Goal: Task Accomplishment & Management: Use online tool/utility

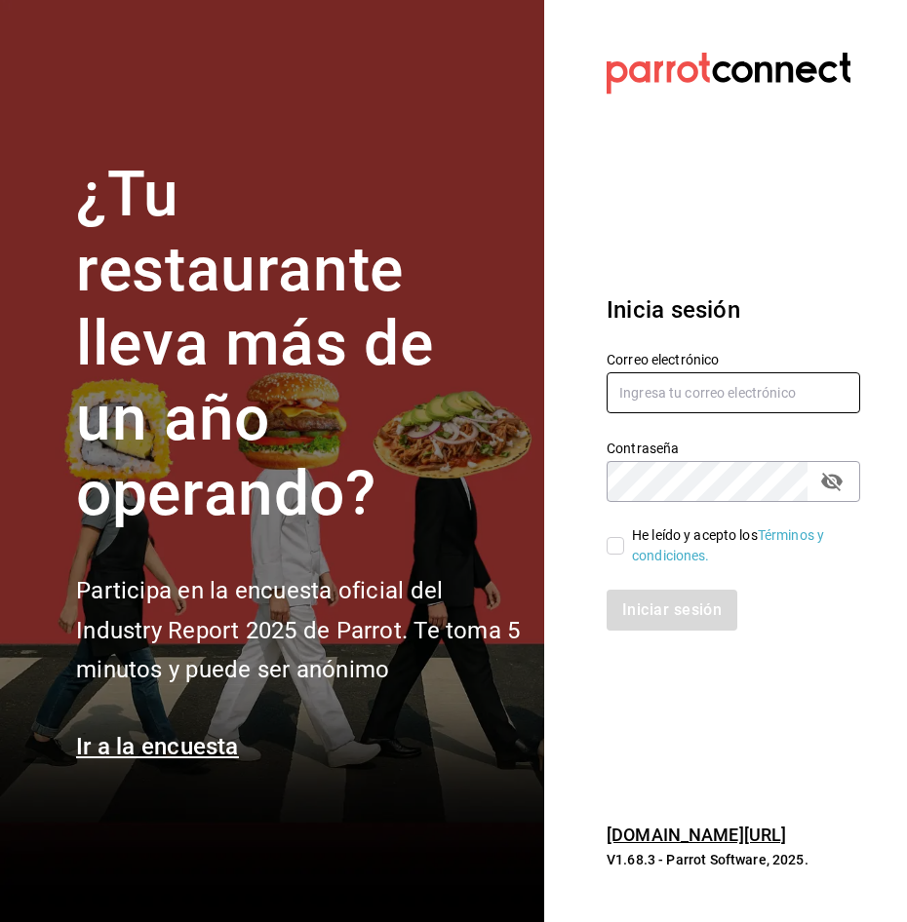
type input "[PERSON_NAME][EMAIL_ADDRESS][PERSON_NAME][DOMAIN_NAME]"
click at [618, 545] on input "He leído y acepto los Términos y condiciones." at bounding box center [615, 546] width 18 height 18
checkbox input "true"
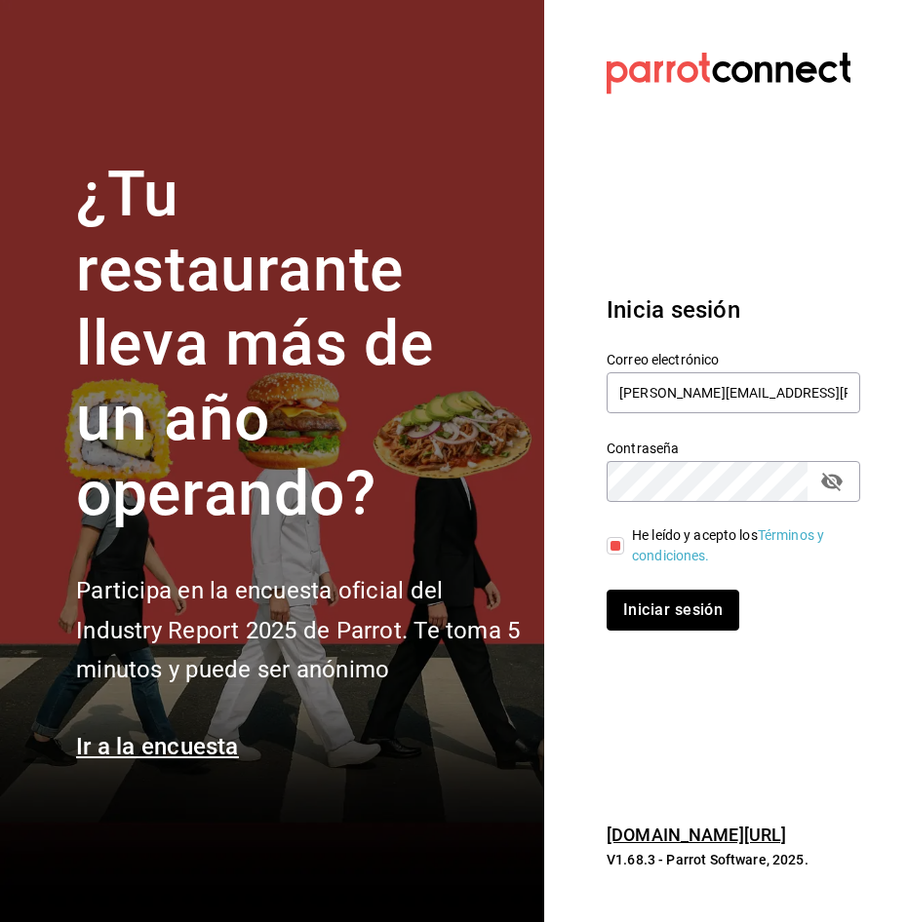
click at [636, 601] on button "Iniciar sesión" at bounding box center [672, 610] width 133 height 41
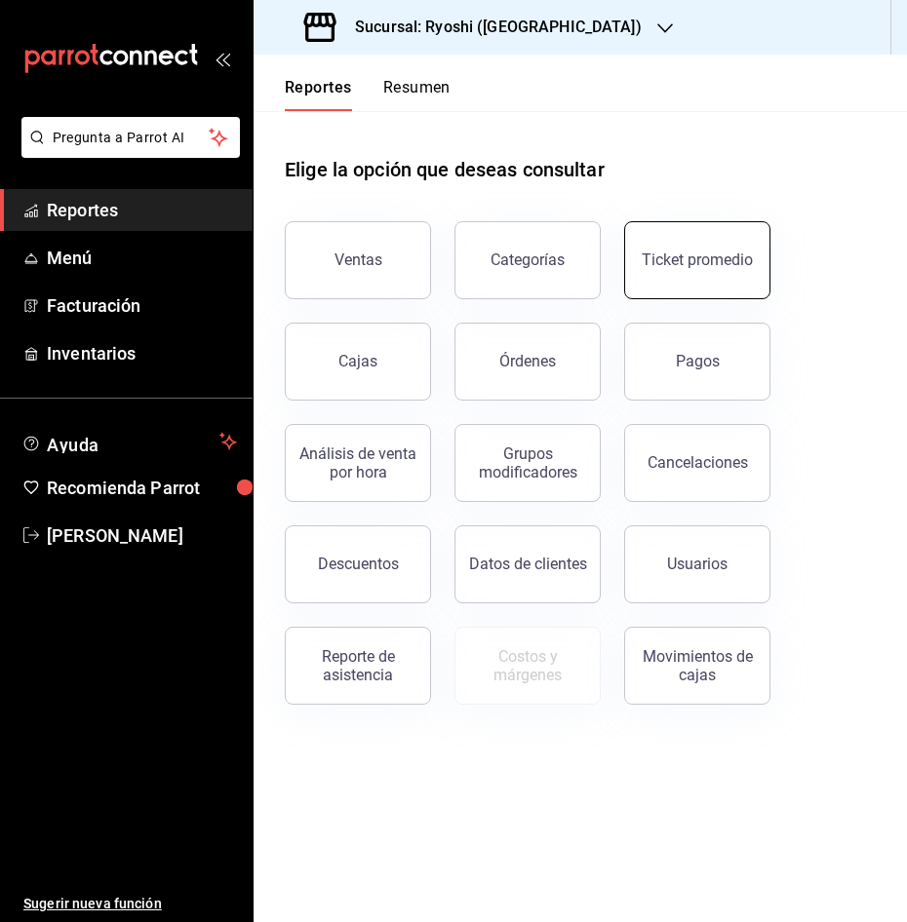
click at [713, 240] on button "Ticket promedio" at bounding box center [697, 260] width 146 height 78
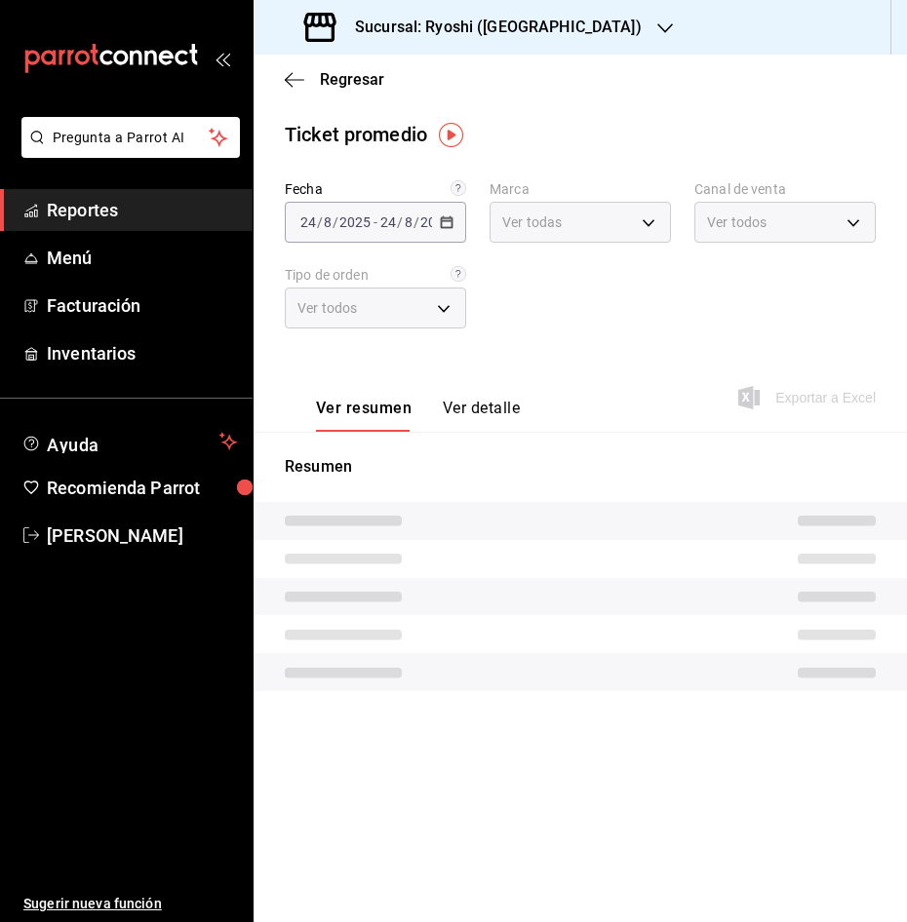
type input "26ca50e5-a845-484f-a54e-8a4432b79f59,e80bf875-3c9c-4ad9-8c6a-14c8262011fc"
type input "PARROT,UBER_EATS,RAPPI,DIDI_FOOD,ONLINE"
type input "8361b891-a2e9-4fcd-a853-f9fc8036f76a,b76ec9ad-9f52-4de9-91c0-fd75567639de,0d81c…"
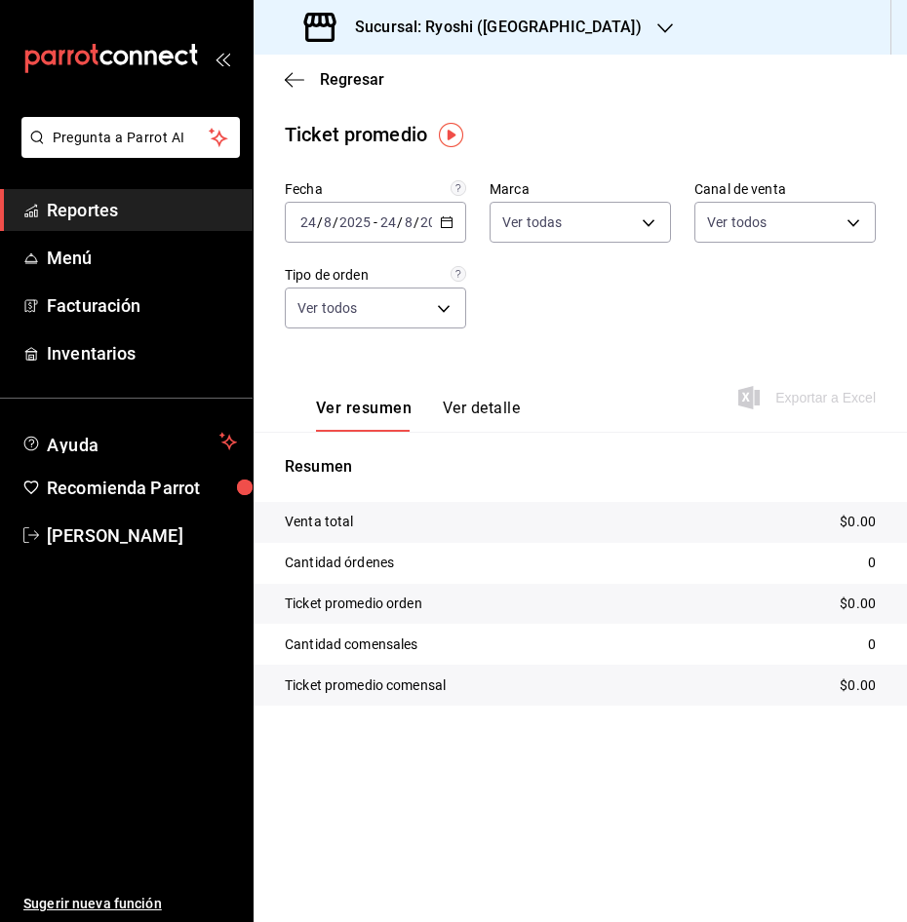
click at [448, 220] on icon "button" at bounding box center [447, 222] width 14 height 14
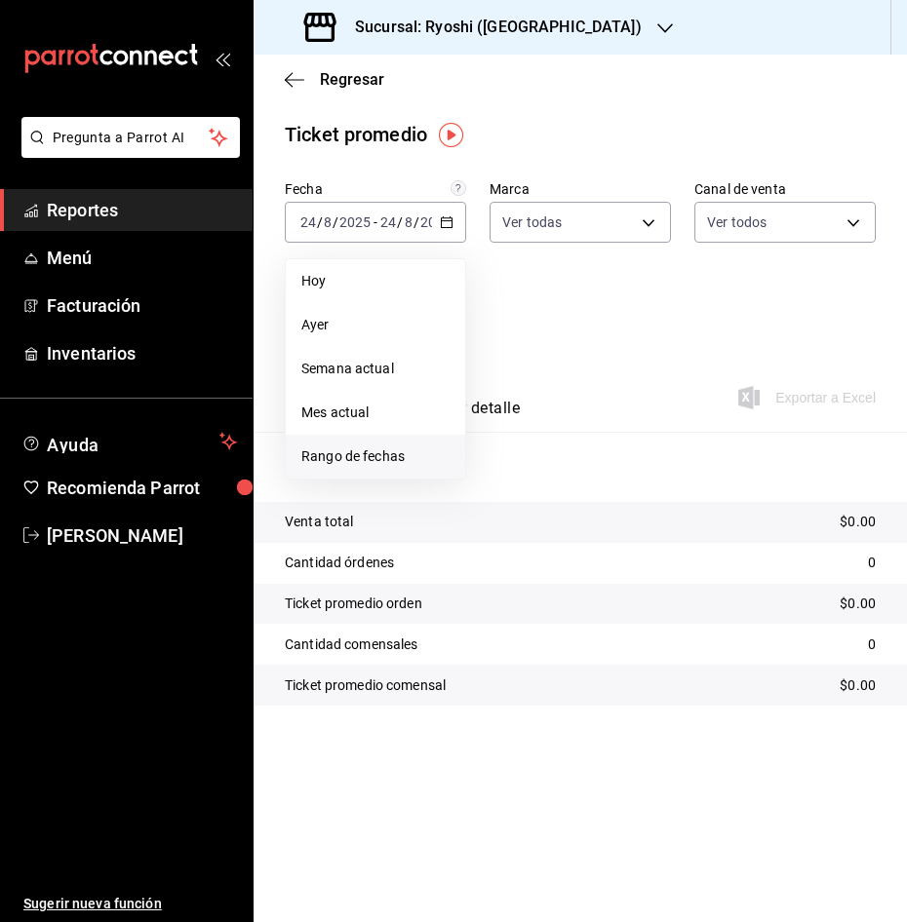
click at [401, 446] on li "Rango de fechas" at bounding box center [375, 457] width 179 height 44
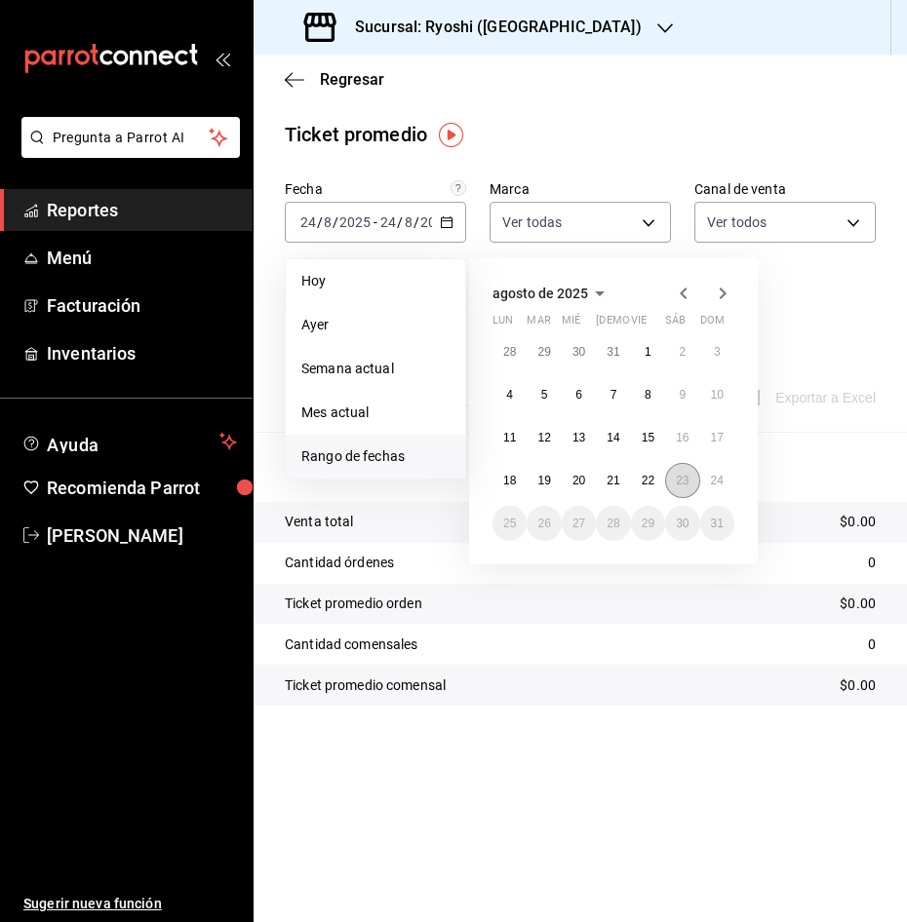
click at [679, 483] on abbr "23" at bounding box center [682, 481] width 13 height 14
click at [709, 477] on button "24" at bounding box center [717, 480] width 34 height 35
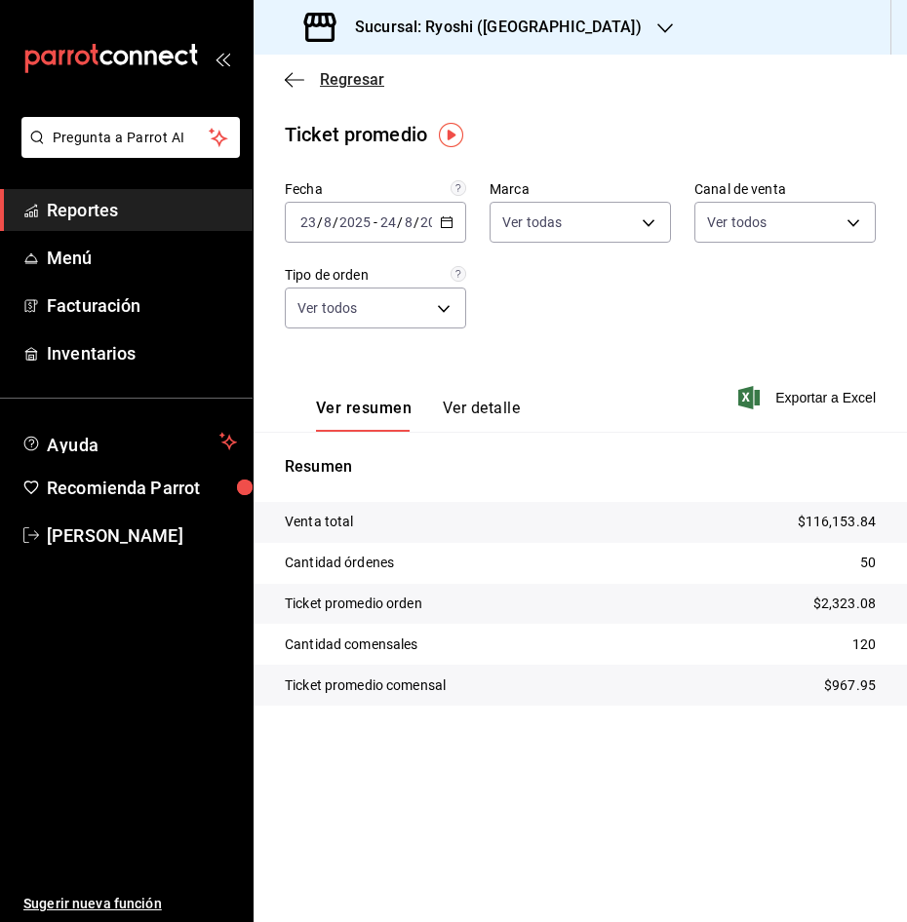
click at [298, 85] on icon "button" at bounding box center [294, 80] width 19 height 18
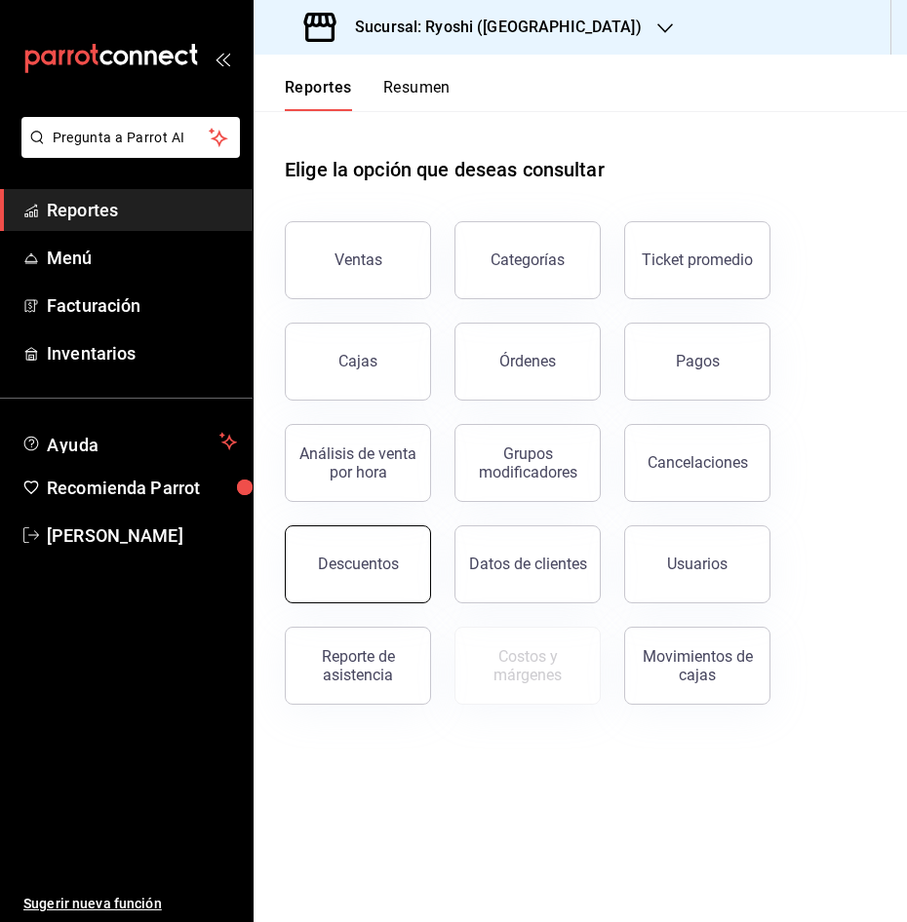
click at [339, 566] on div "Descuentos" at bounding box center [358, 564] width 81 height 19
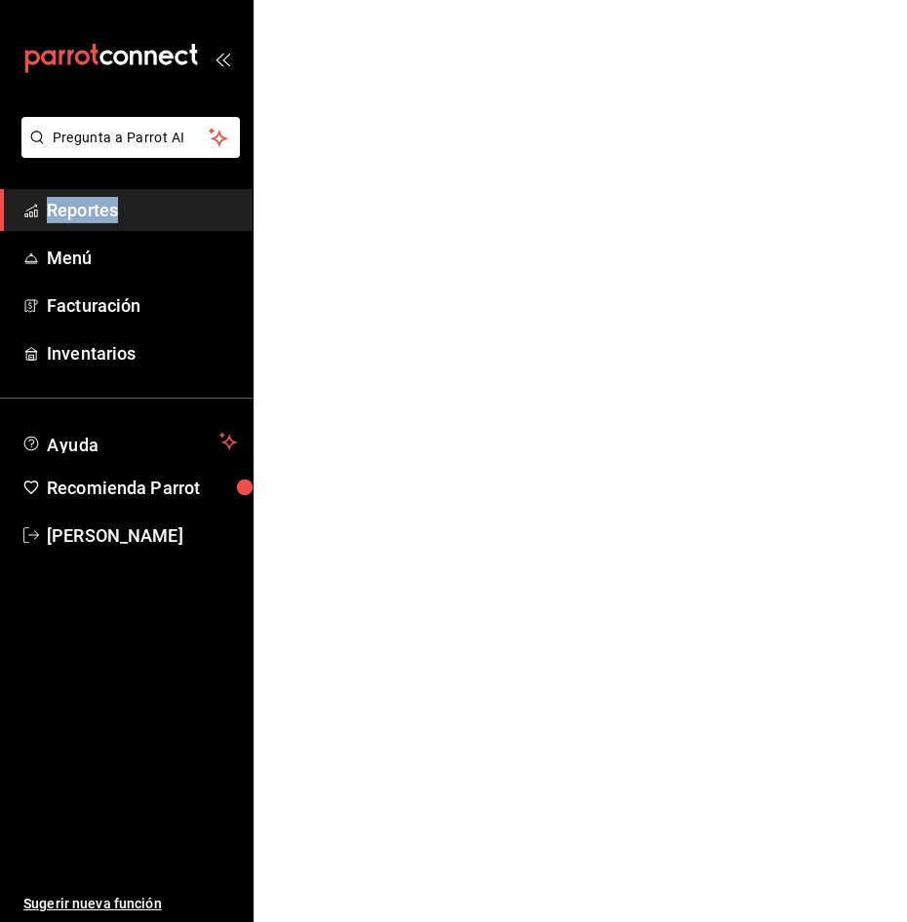
click at [339, 0] on html "Pregunta a Parrot AI Reportes Menú Facturación Inventarios Ayuda Recomienda Par…" at bounding box center [453, 0] width 907 height 0
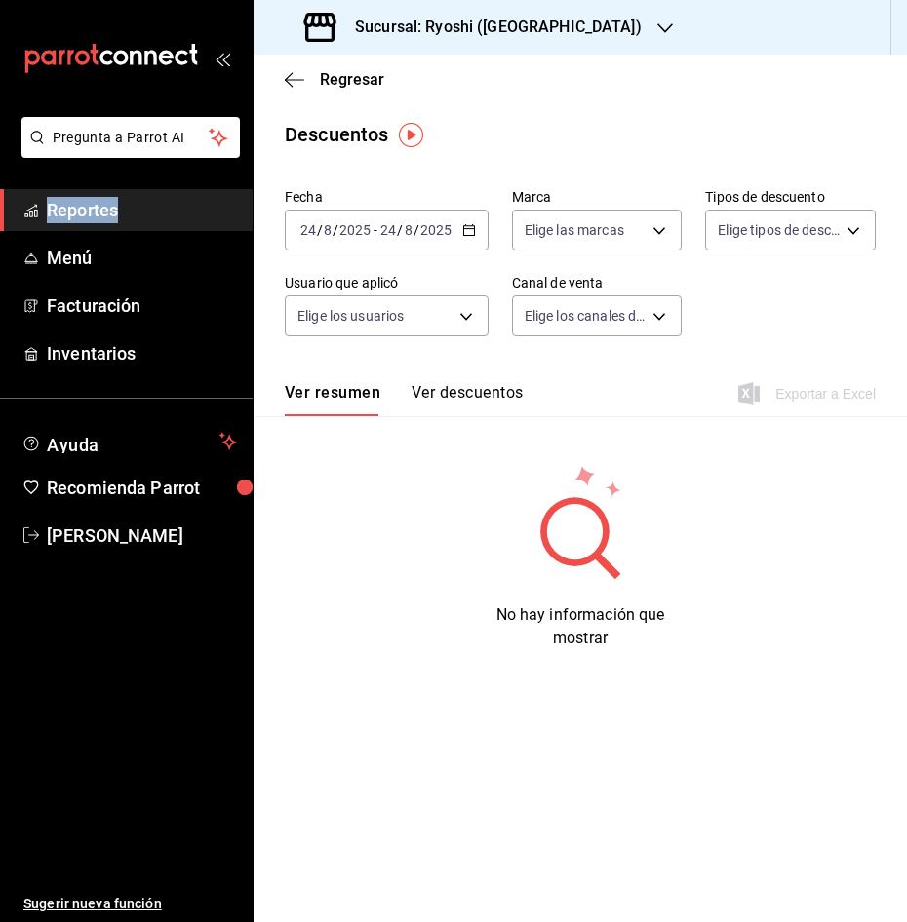
click at [465, 233] on icon "button" at bounding box center [469, 230] width 14 height 14
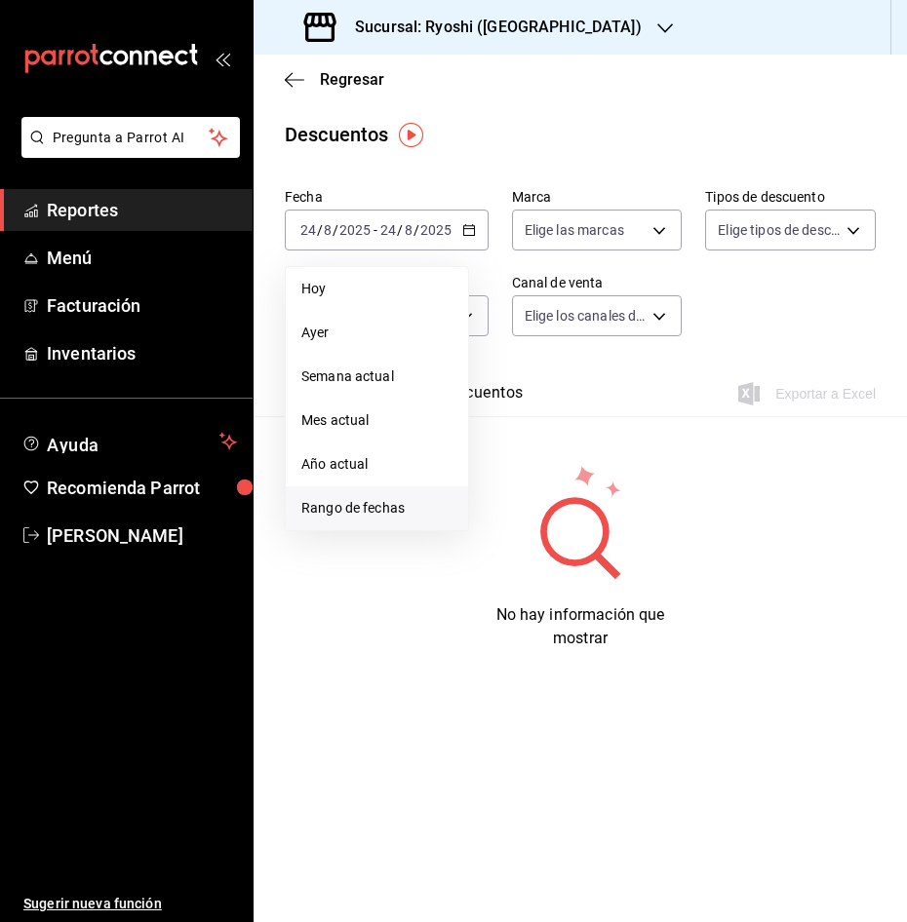
click at [415, 510] on span "Rango de fechas" at bounding box center [376, 508] width 151 height 20
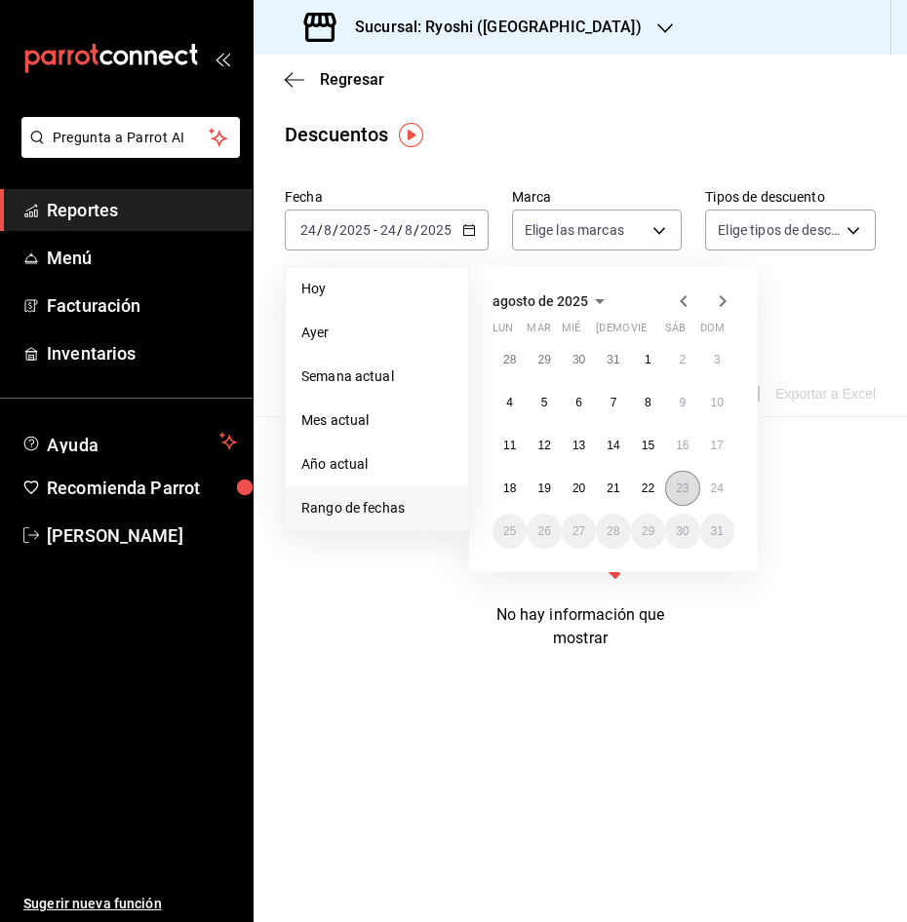
click at [694, 490] on button "23" at bounding box center [682, 488] width 34 height 35
click at [713, 490] on abbr "24" at bounding box center [717, 489] width 13 height 14
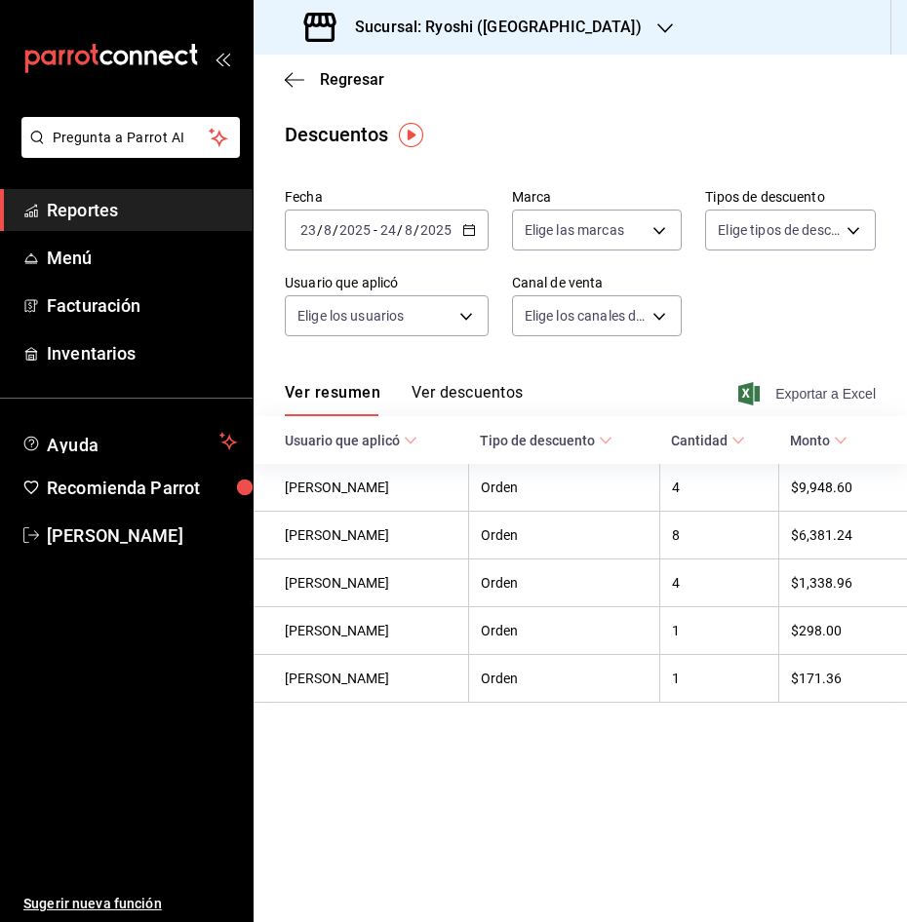
click at [842, 395] on span "Exportar a Excel" at bounding box center [809, 393] width 134 height 23
click at [296, 75] on icon "button" at bounding box center [294, 80] width 19 height 18
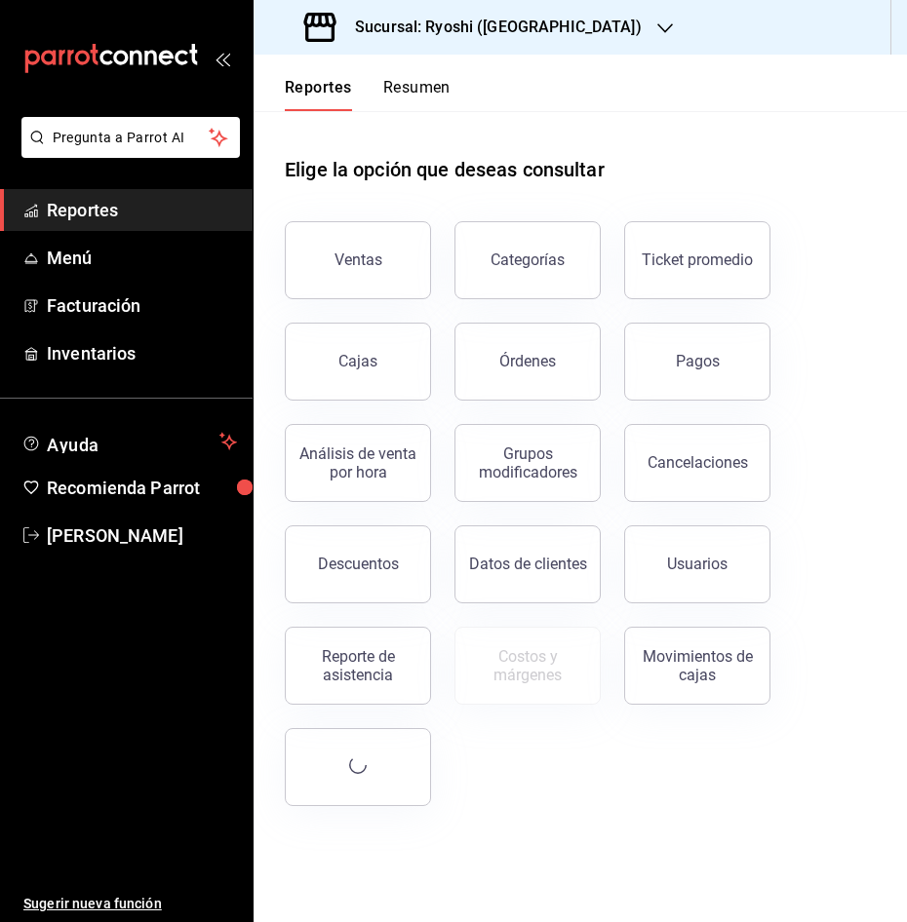
click at [296, 75] on div "Reportes Resumen" at bounding box center [351, 83] width 197 height 57
click at [345, 265] on div "Ventas" at bounding box center [358, 260] width 48 height 19
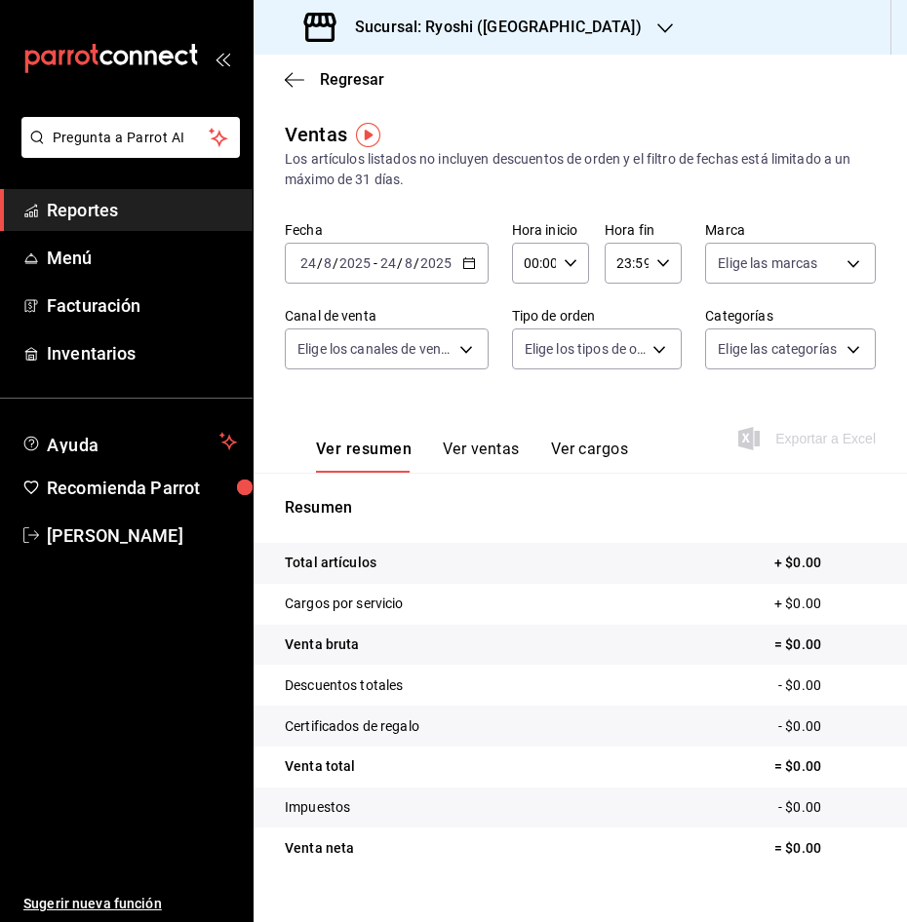
click at [464, 263] on icon "button" at bounding box center [469, 263] width 14 height 14
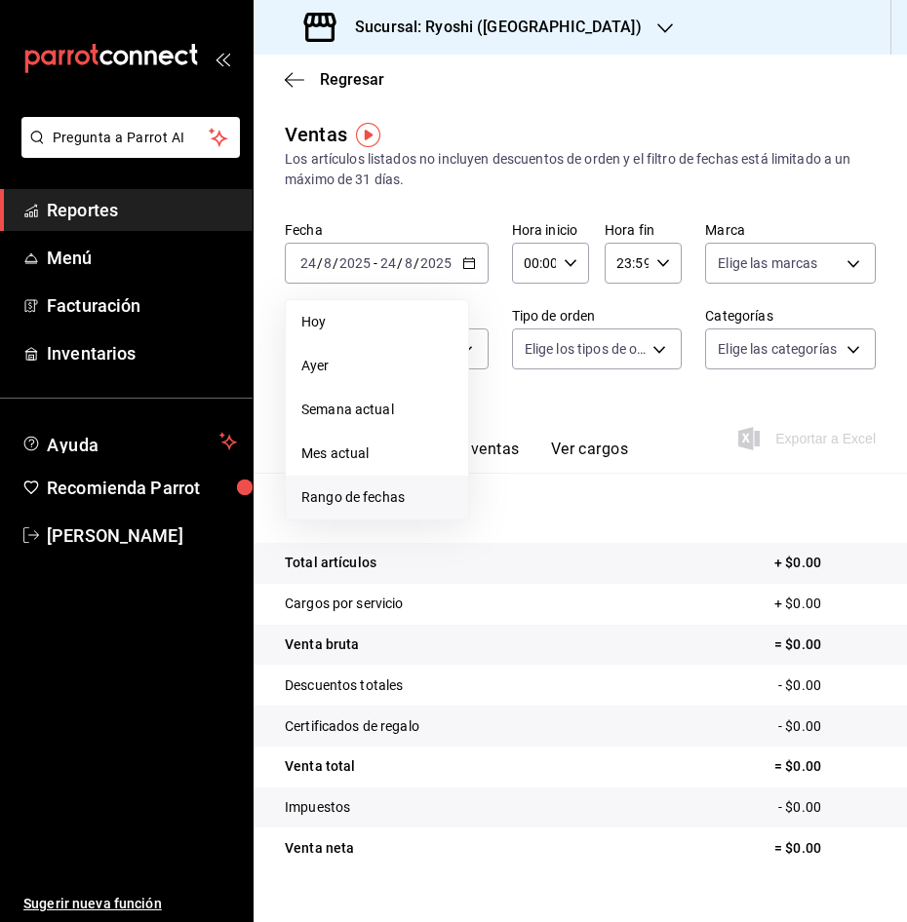
click at [414, 493] on span "Rango de fechas" at bounding box center [376, 497] width 151 height 20
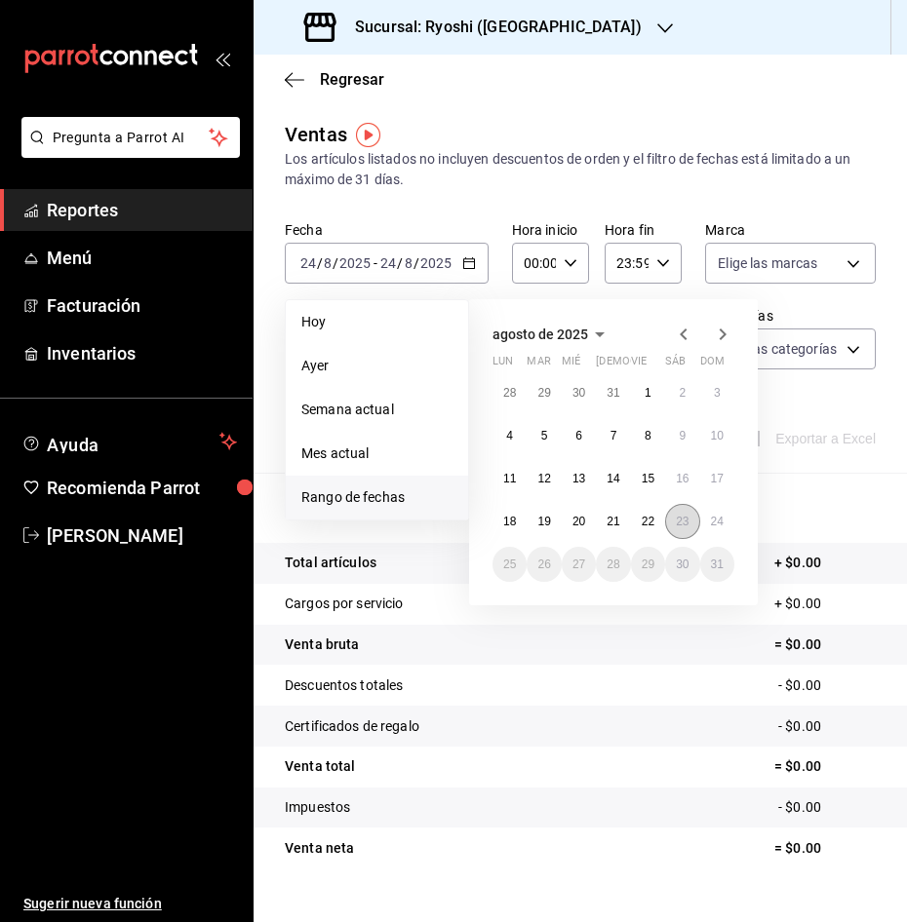
click at [669, 515] on button "23" at bounding box center [682, 521] width 34 height 35
click at [718, 514] on button "24" at bounding box center [717, 521] width 34 height 35
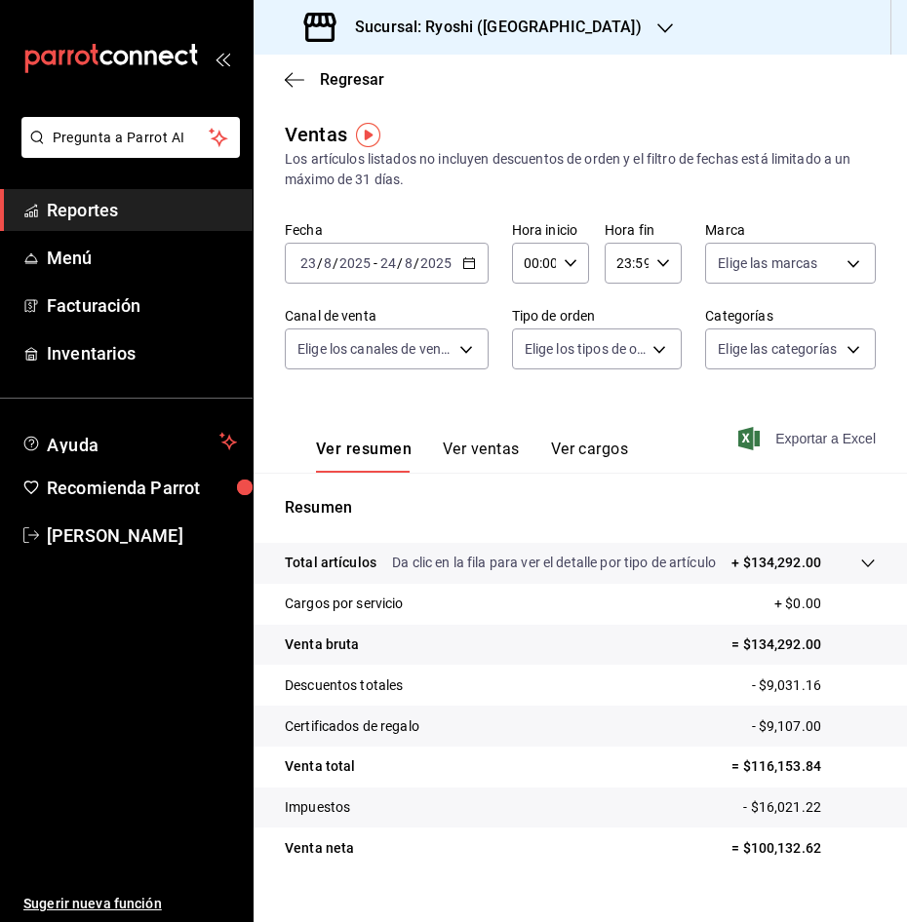
click at [782, 439] on span "Exportar a Excel" at bounding box center [809, 438] width 134 height 23
click at [298, 74] on icon "button" at bounding box center [294, 80] width 19 height 18
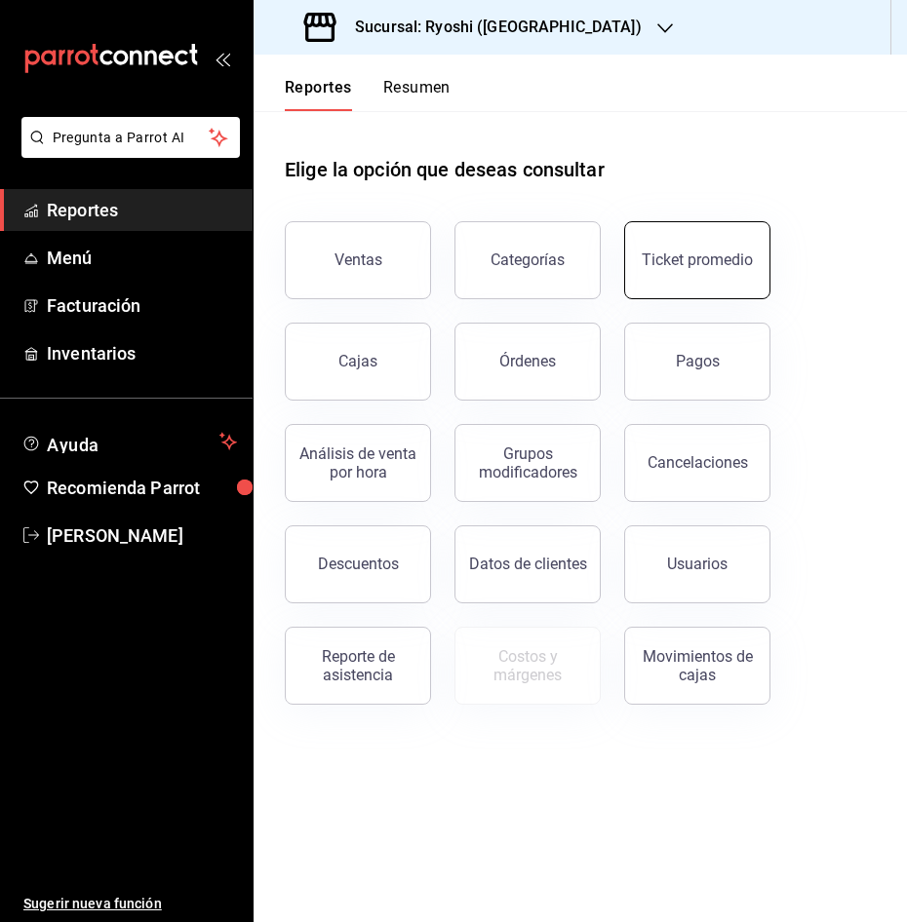
click at [732, 276] on button "Ticket promedio" at bounding box center [697, 260] width 146 height 78
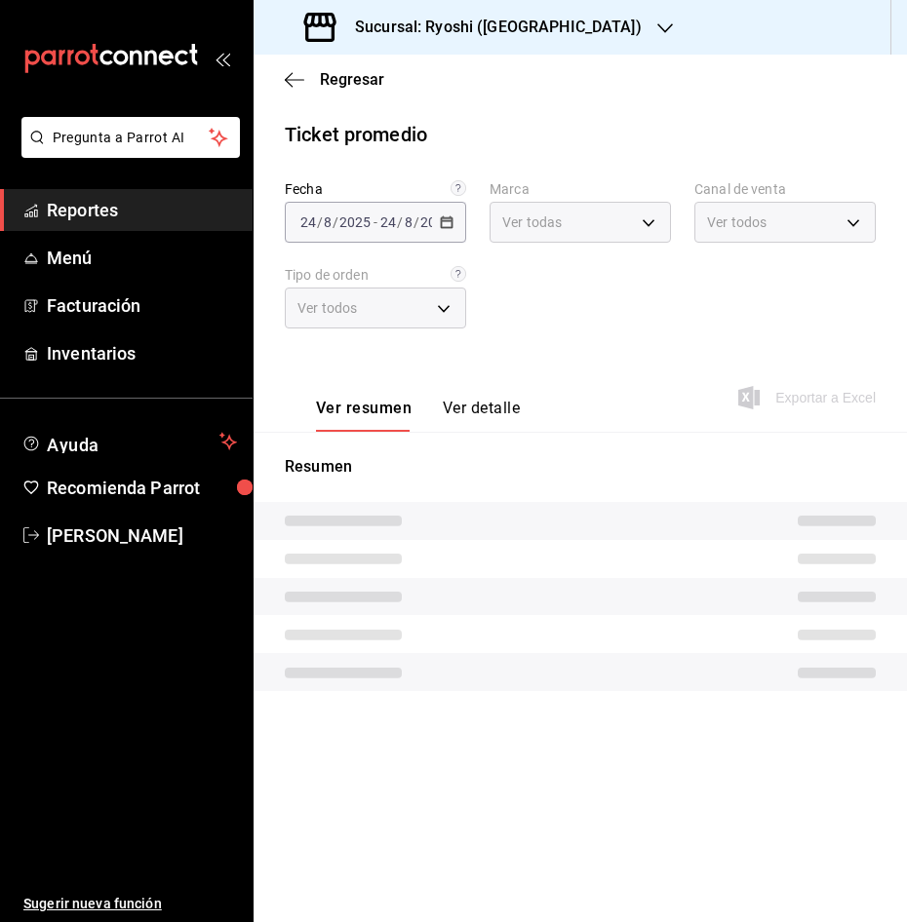
click at [732, 276] on div "Fecha [DATE] [DATE] - [DATE] [DATE] Marca Ver todas Canal de venta Ver todos Ti…" at bounding box center [580, 266] width 591 height 172
type input "26ca50e5-a845-484f-a54e-8a4432b79f59,e80bf875-3c9c-4ad9-8c6a-14c8262011fc"
type input "PARROT,UBER_EATS,RAPPI,DIDI_FOOD,ONLINE"
type input "8361b891-a2e9-4fcd-a853-f9fc8036f76a,b76ec9ad-9f52-4de9-91c0-fd75567639de,0d81c…"
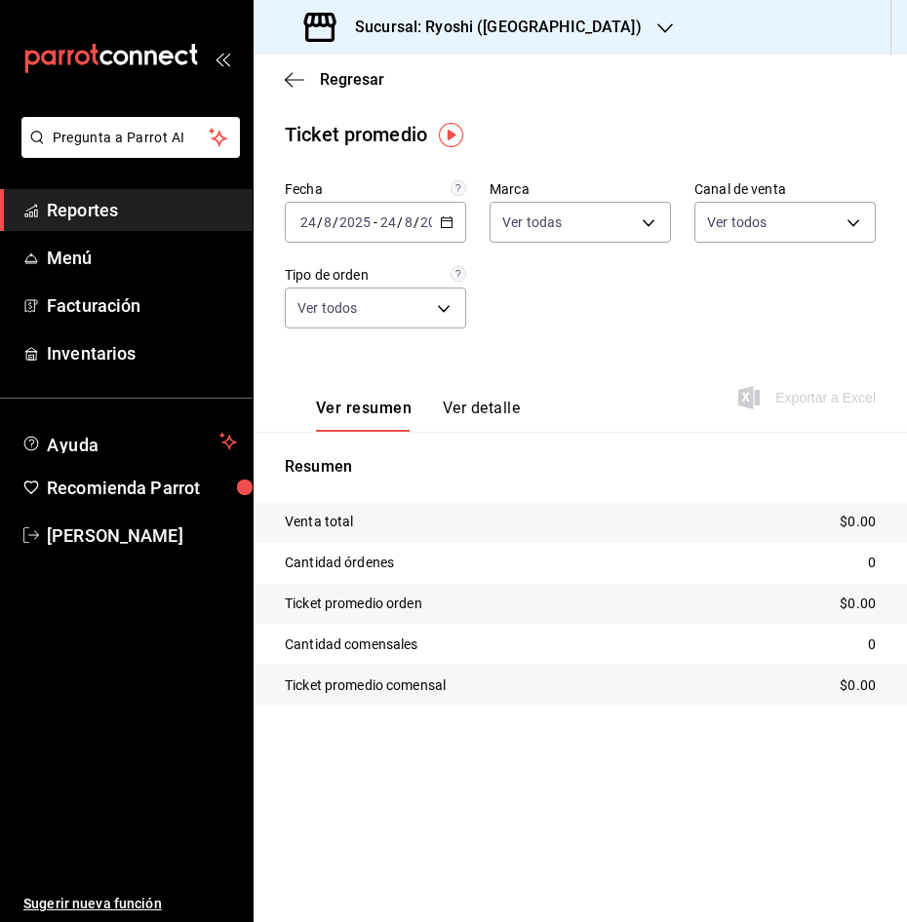
click at [451, 214] on div "[DATE] [DATE] - [DATE] [DATE]" at bounding box center [375, 222] width 181 height 41
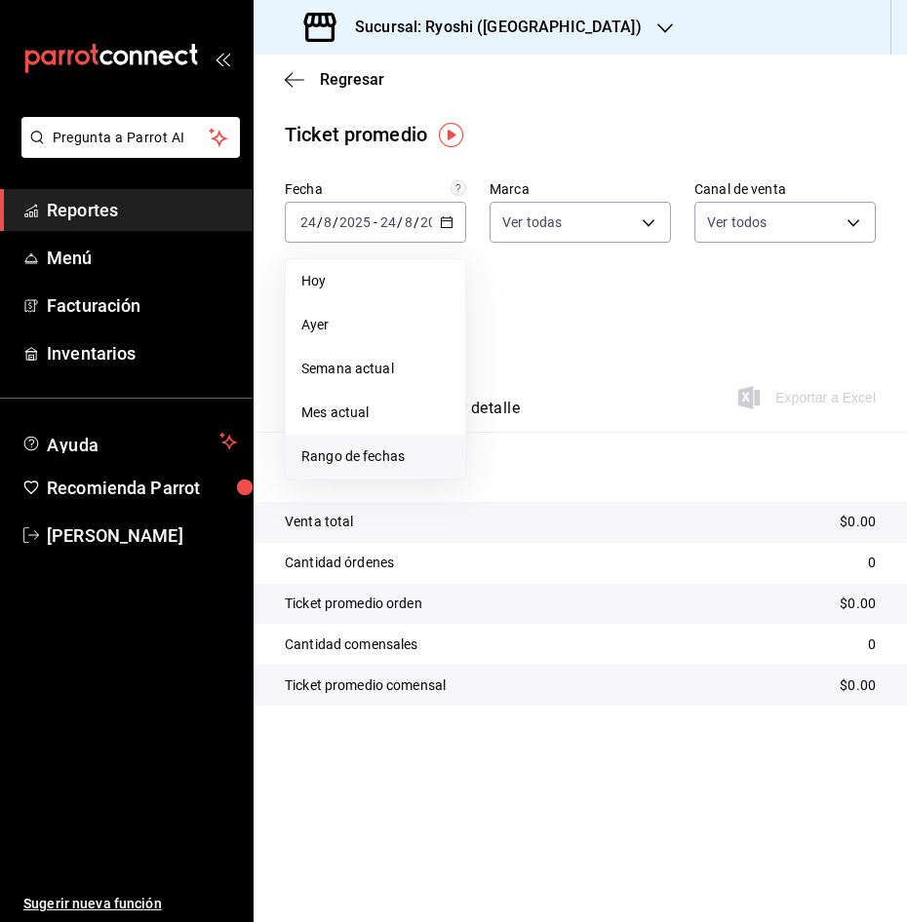
click at [405, 451] on span "Rango de fechas" at bounding box center [375, 457] width 148 height 20
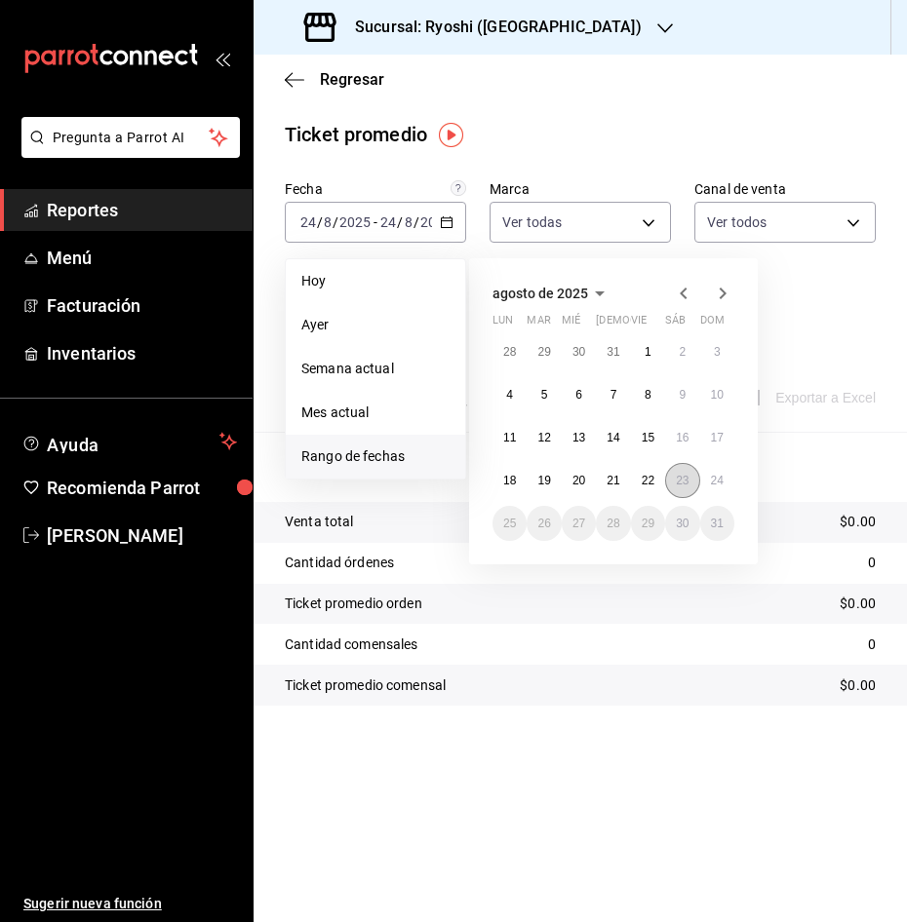
click at [680, 476] on abbr "23" at bounding box center [682, 481] width 13 height 14
click at [711, 471] on button "24" at bounding box center [717, 480] width 34 height 35
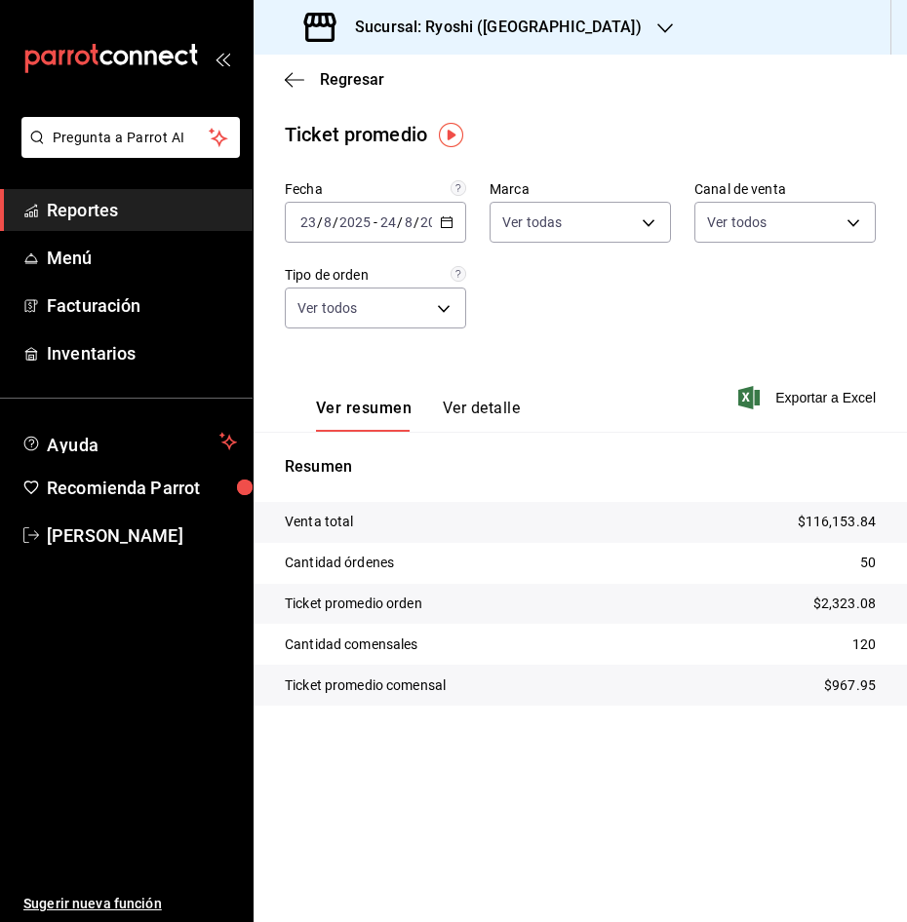
click at [657, 20] on icon "button" at bounding box center [665, 28] width 16 height 16
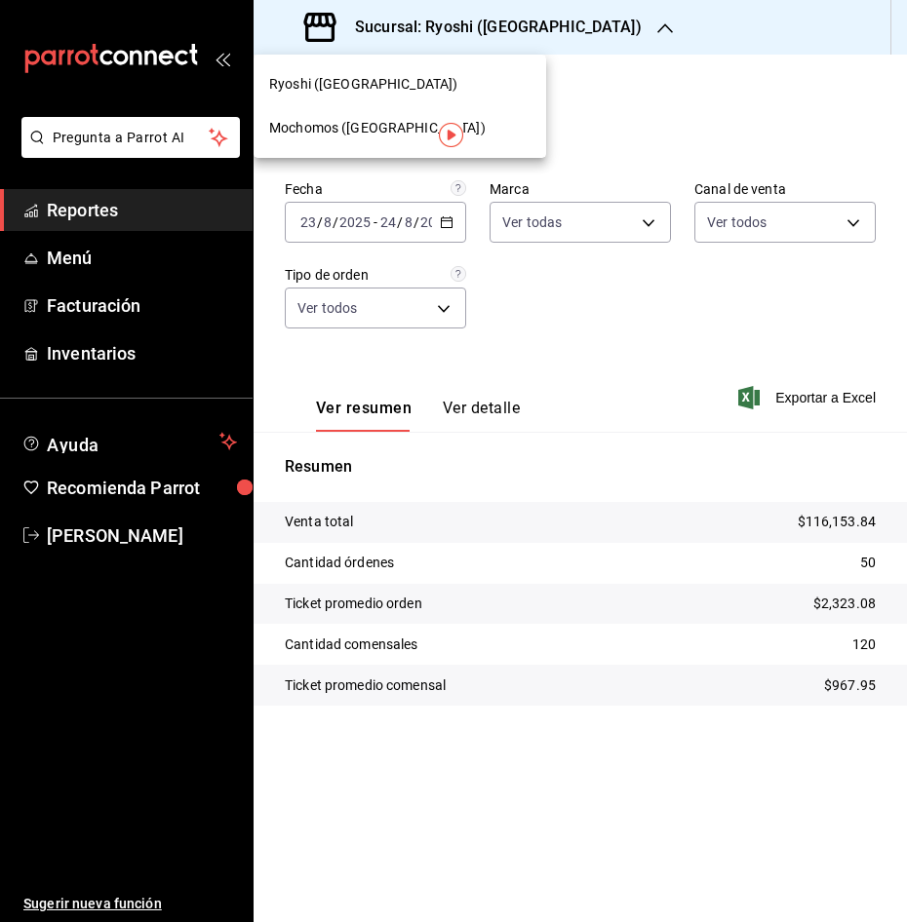
click at [394, 90] on div "Ryoshi ([GEOGRAPHIC_DATA])" at bounding box center [399, 84] width 261 height 20
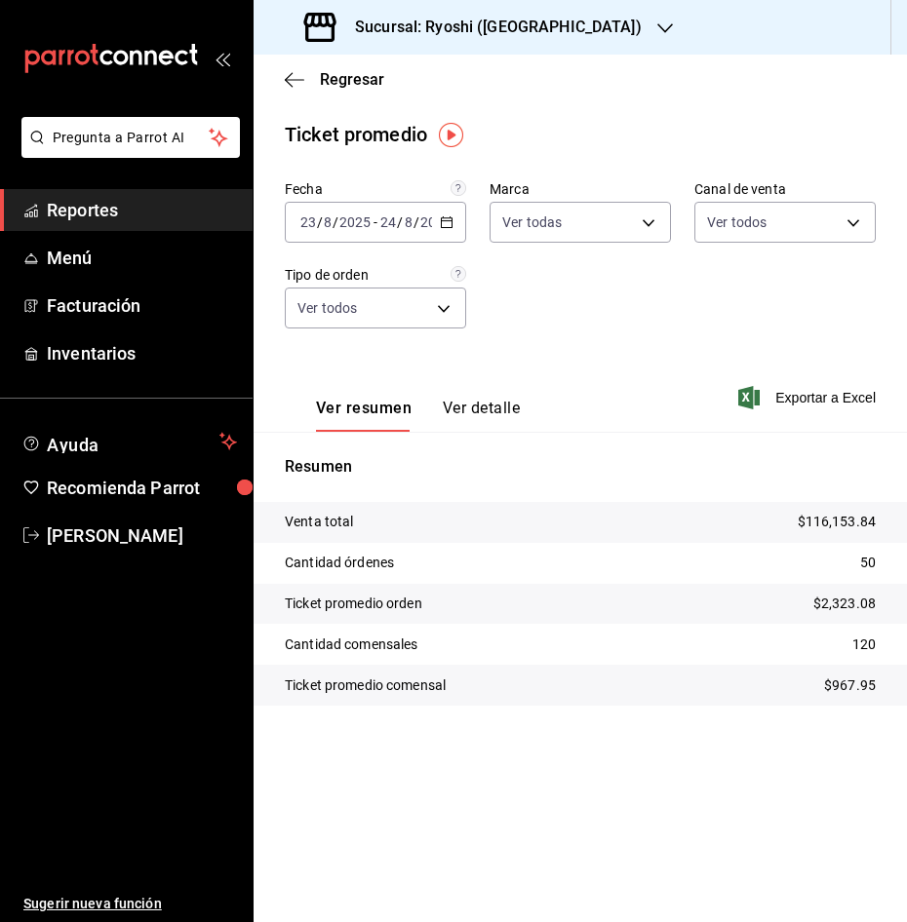
click at [555, 15] on div "Sucursal: Ryoshi ([GEOGRAPHIC_DATA])" at bounding box center [474, 27] width 411 height 55
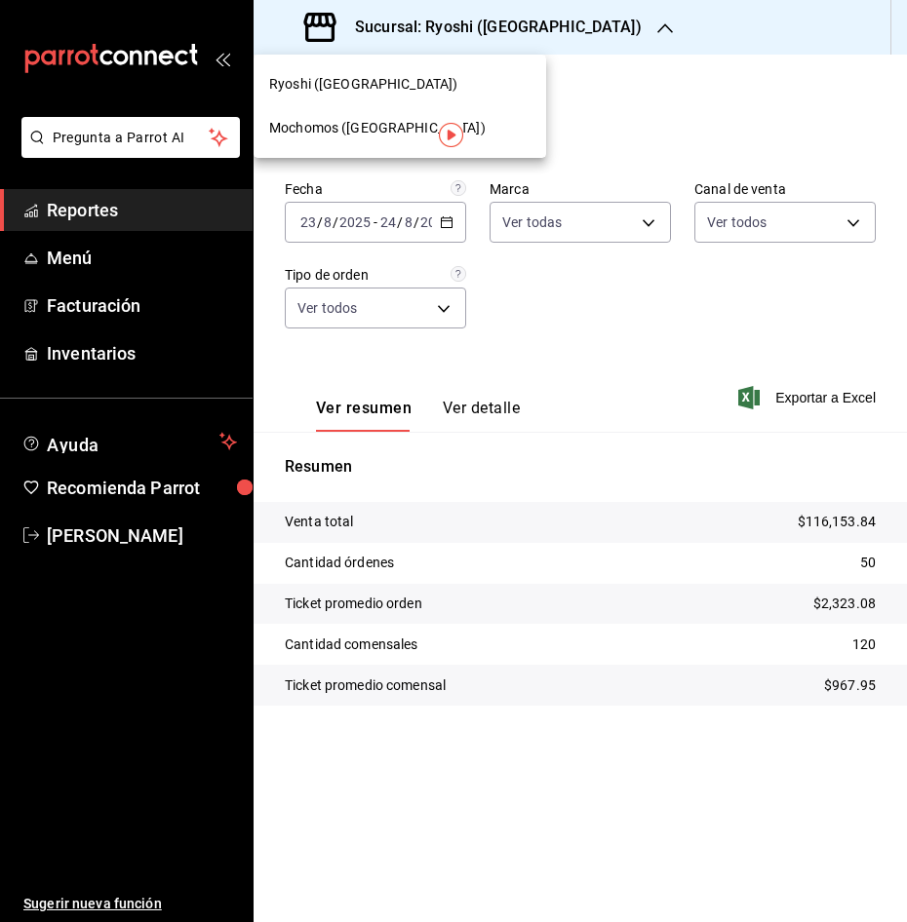
click at [407, 136] on div "Mochomos ([GEOGRAPHIC_DATA])" at bounding box center [399, 128] width 261 height 20
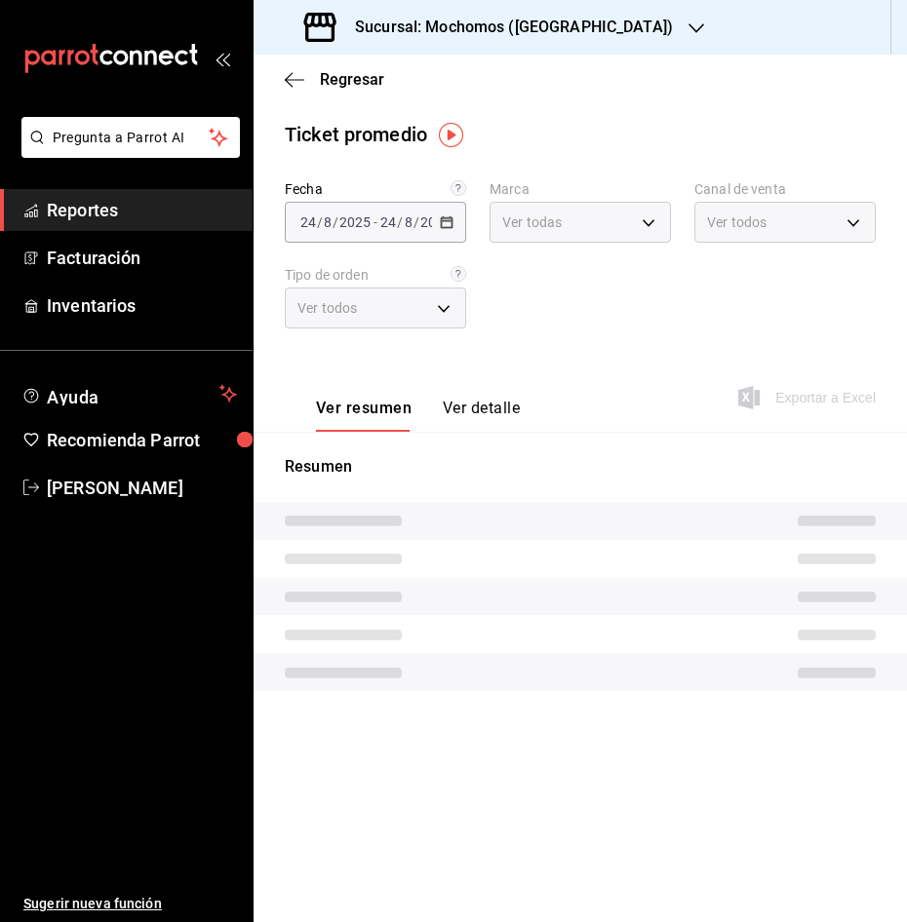
type input "81a909d9-58c5-46d1-b07d-4106a63ec642"
type input "PARROT,UBER_EATS,RAPPI,DIDI_FOOD,ONLINE"
type input "4757a820-eeb2-41c4-a2a2-ff7184acdd23,e3c18427-67e3-456a-aa48-e63191ec6ccf,aa1fd…"
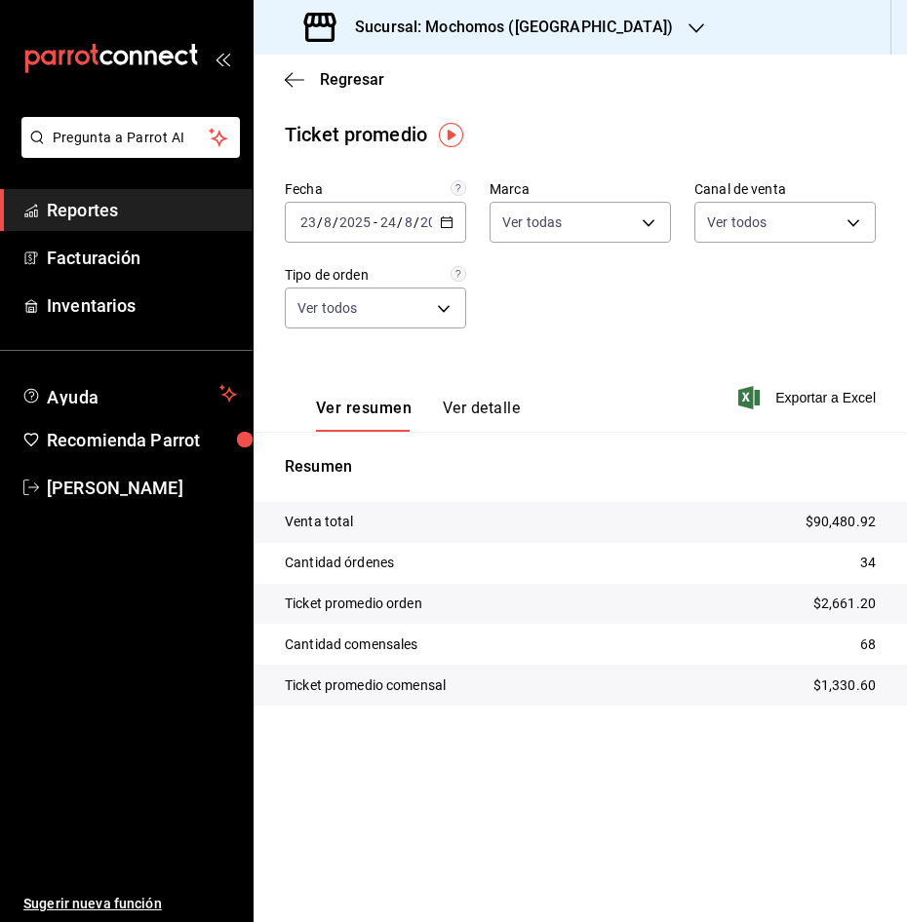
click at [449, 220] on icon "button" at bounding box center [447, 222] width 14 height 14
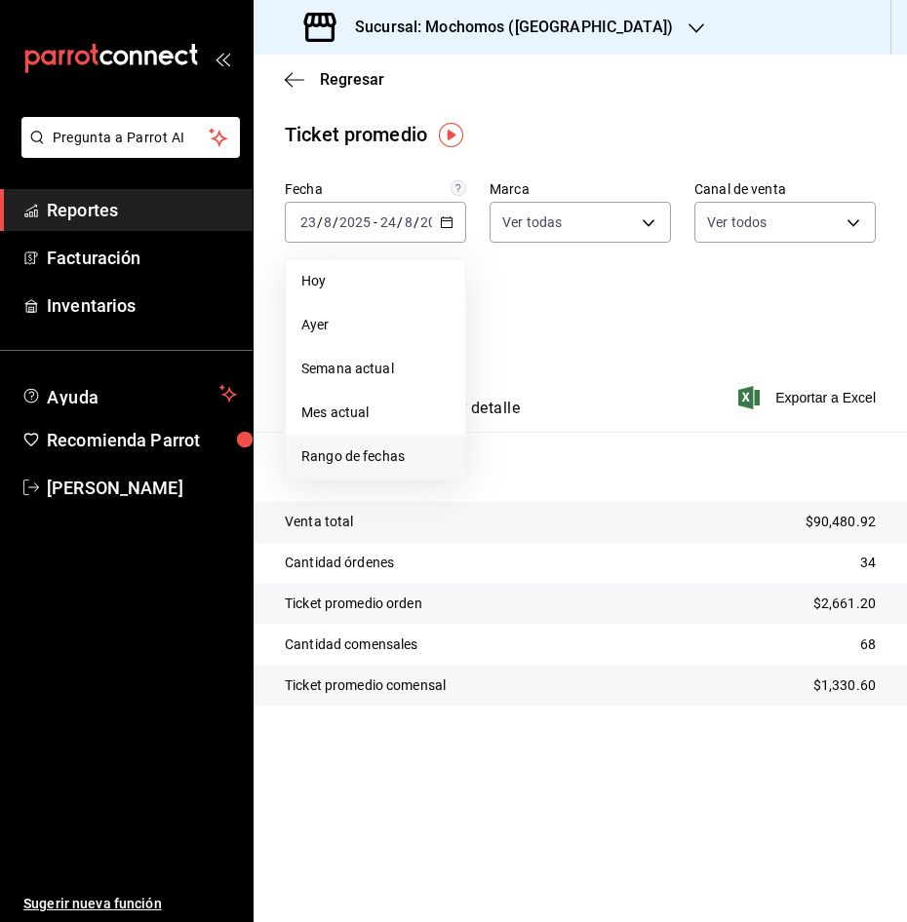
click at [391, 463] on span "Rango de fechas" at bounding box center [375, 457] width 148 height 20
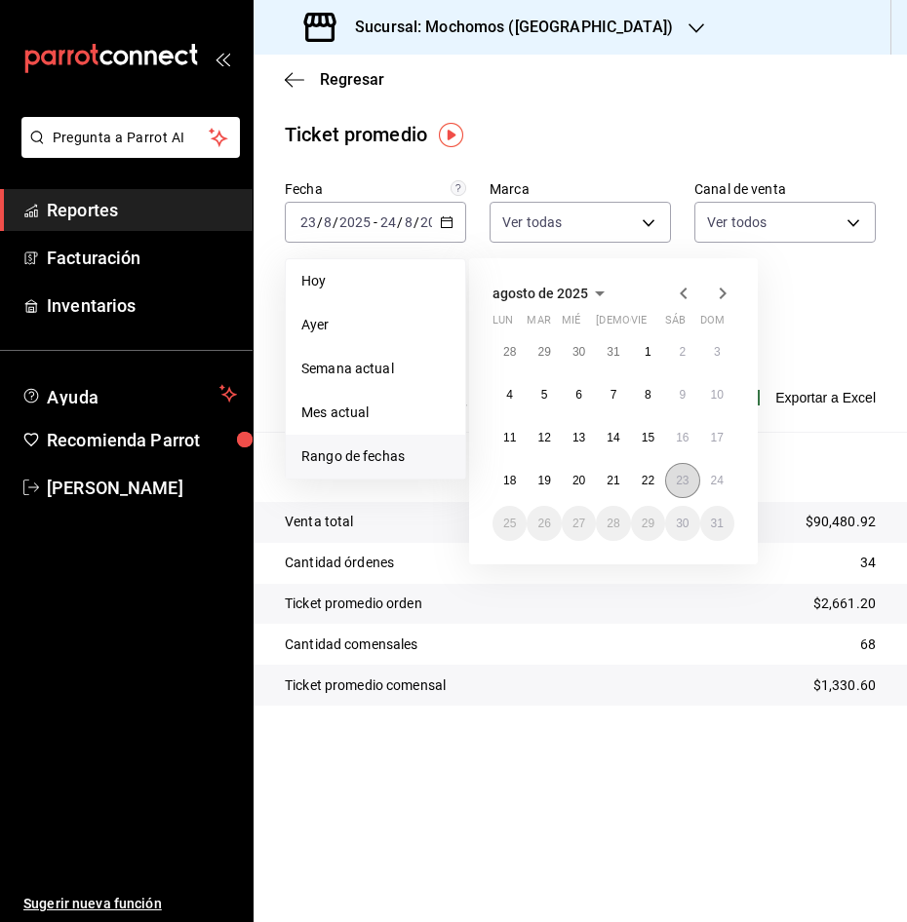
click at [684, 473] on button "23" at bounding box center [682, 480] width 34 height 35
click at [720, 473] on button "24" at bounding box center [717, 480] width 34 height 35
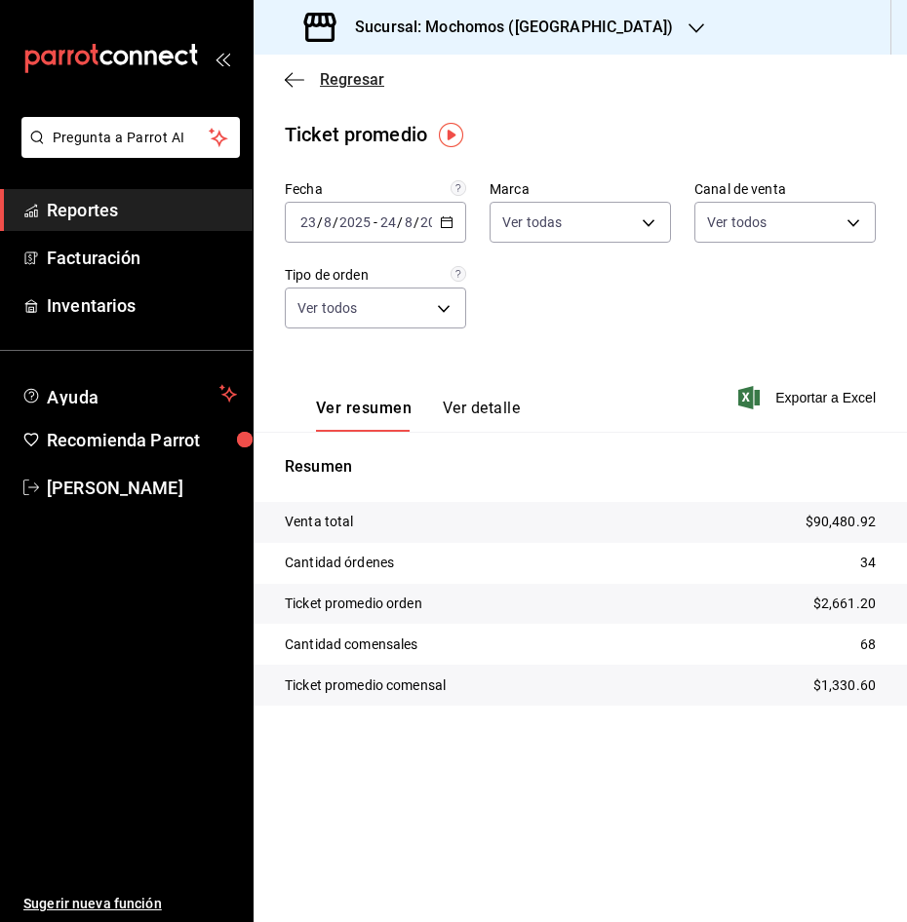
click at [301, 85] on icon "button" at bounding box center [294, 80] width 19 height 18
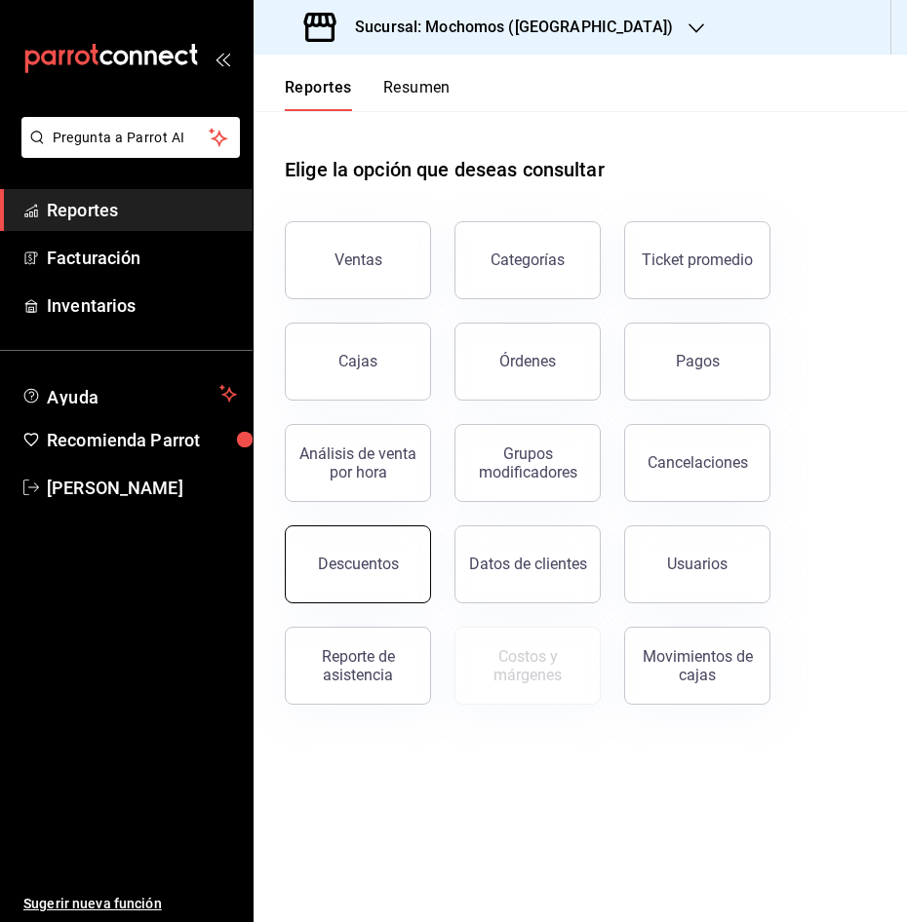
click at [348, 547] on button "Descuentos" at bounding box center [358, 564] width 146 height 78
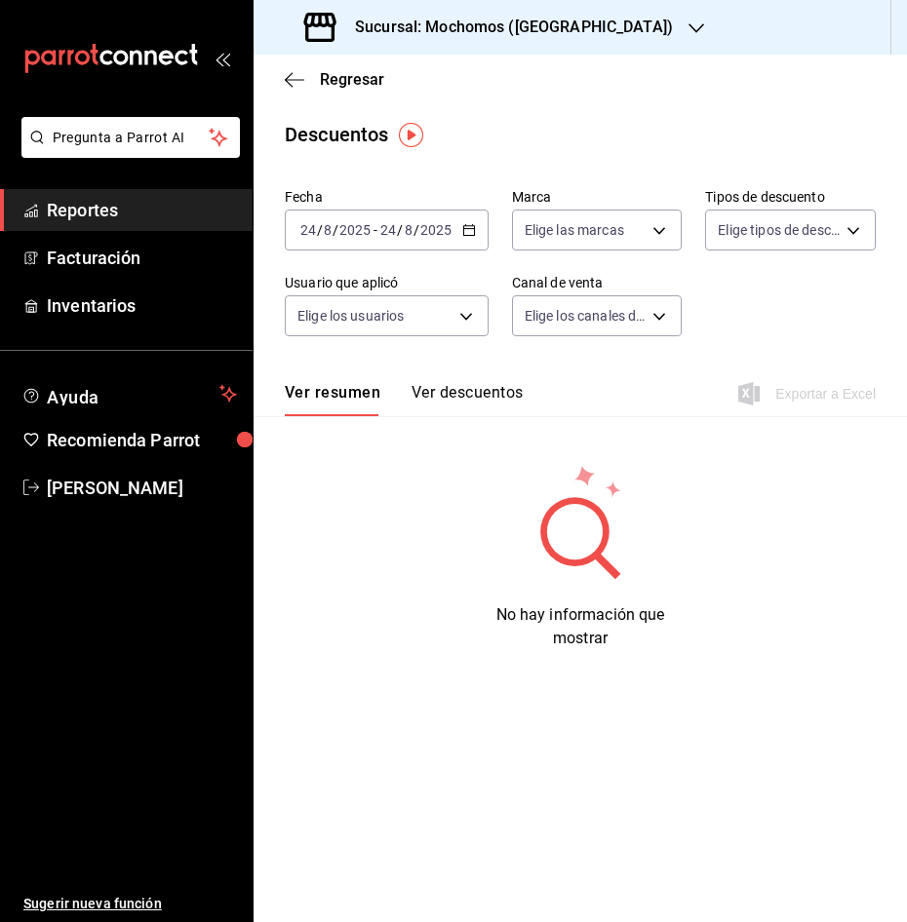
click at [473, 222] on div "[DATE] [DATE] - [DATE] [DATE]" at bounding box center [387, 230] width 204 height 41
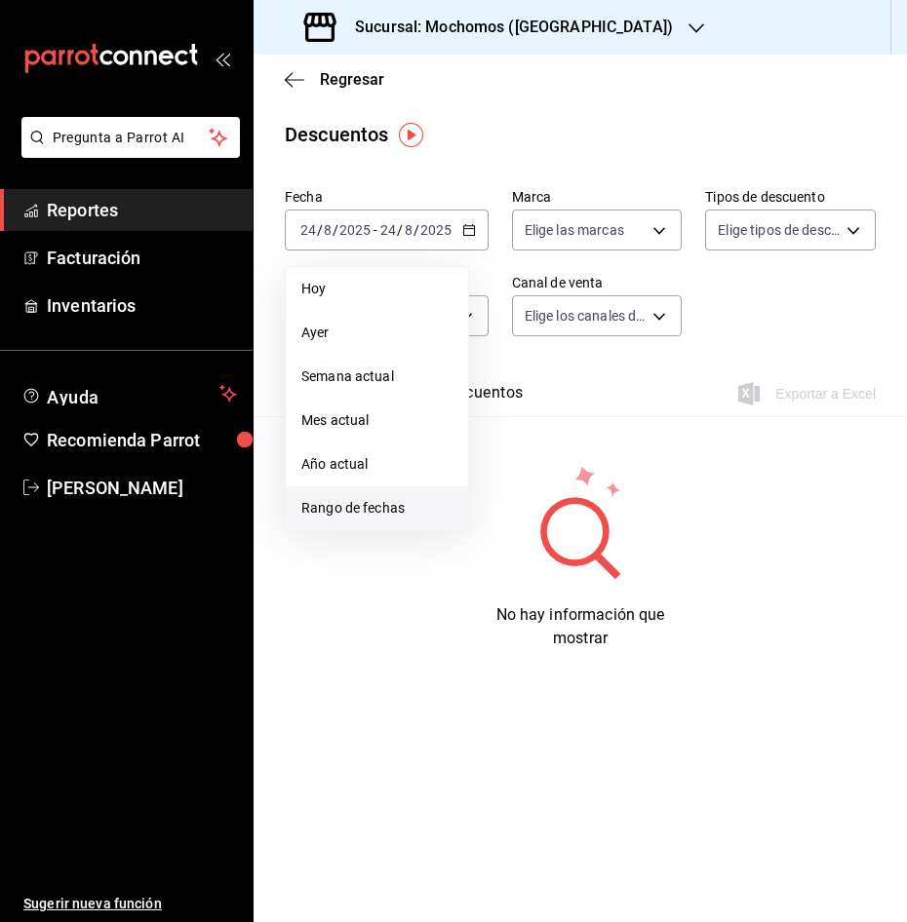
click at [392, 500] on span "Rango de fechas" at bounding box center [376, 508] width 151 height 20
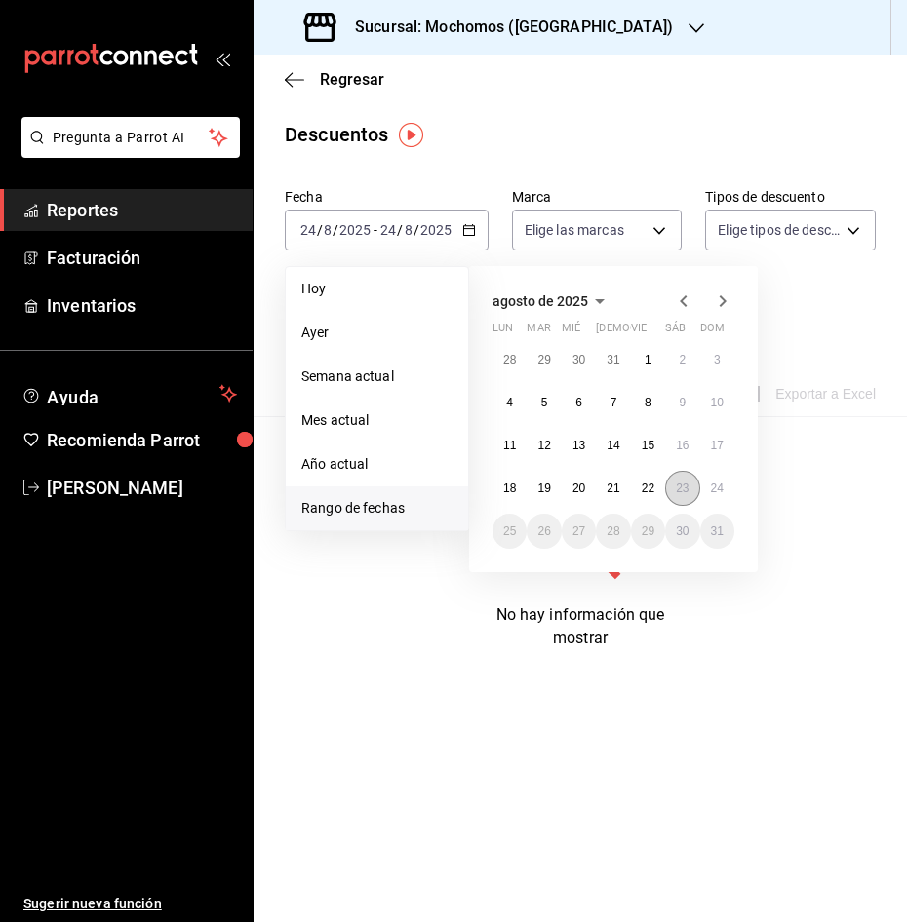
click at [682, 479] on button "23" at bounding box center [682, 488] width 34 height 35
click at [713, 479] on button "24" at bounding box center [717, 488] width 34 height 35
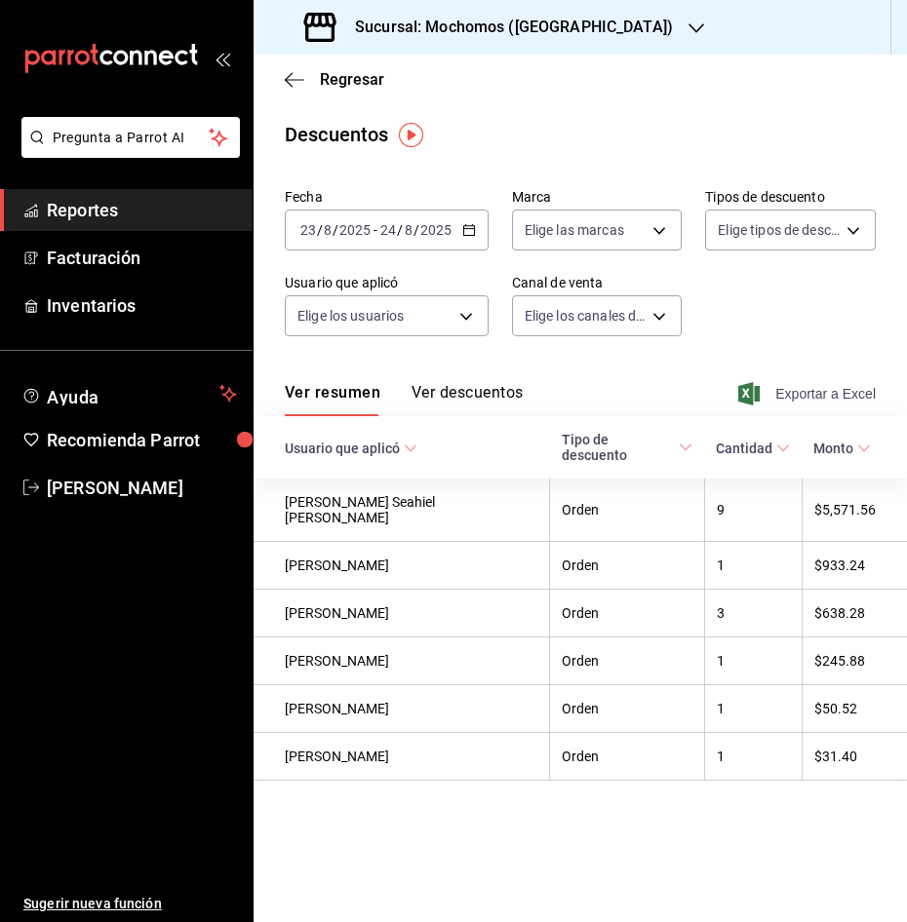
click at [792, 395] on span "Exportar a Excel" at bounding box center [809, 393] width 134 height 23
click at [792, 395] on div "Exportando a excel..." at bounding box center [797, 394] width 158 height 18
click at [309, 86] on span "Regresar" at bounding box center [334, 79] width 99 height 19
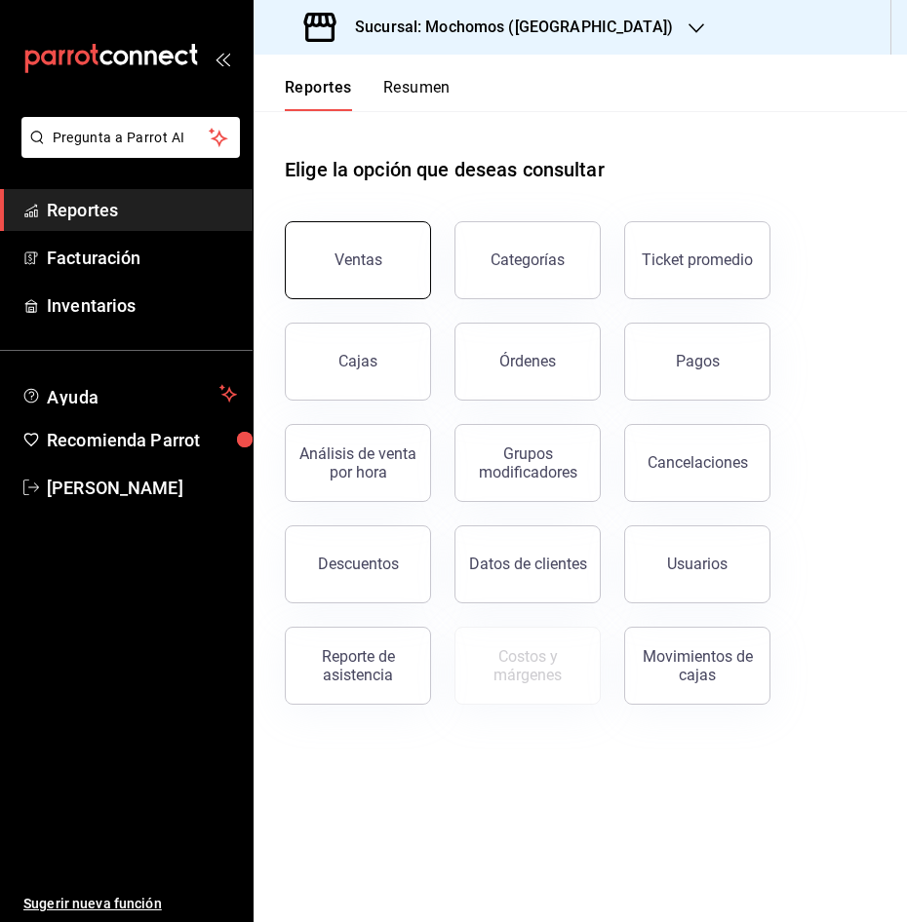
click at [367, 275] on button "Ventas" at bounding box center [358, 260] width 146 height 78
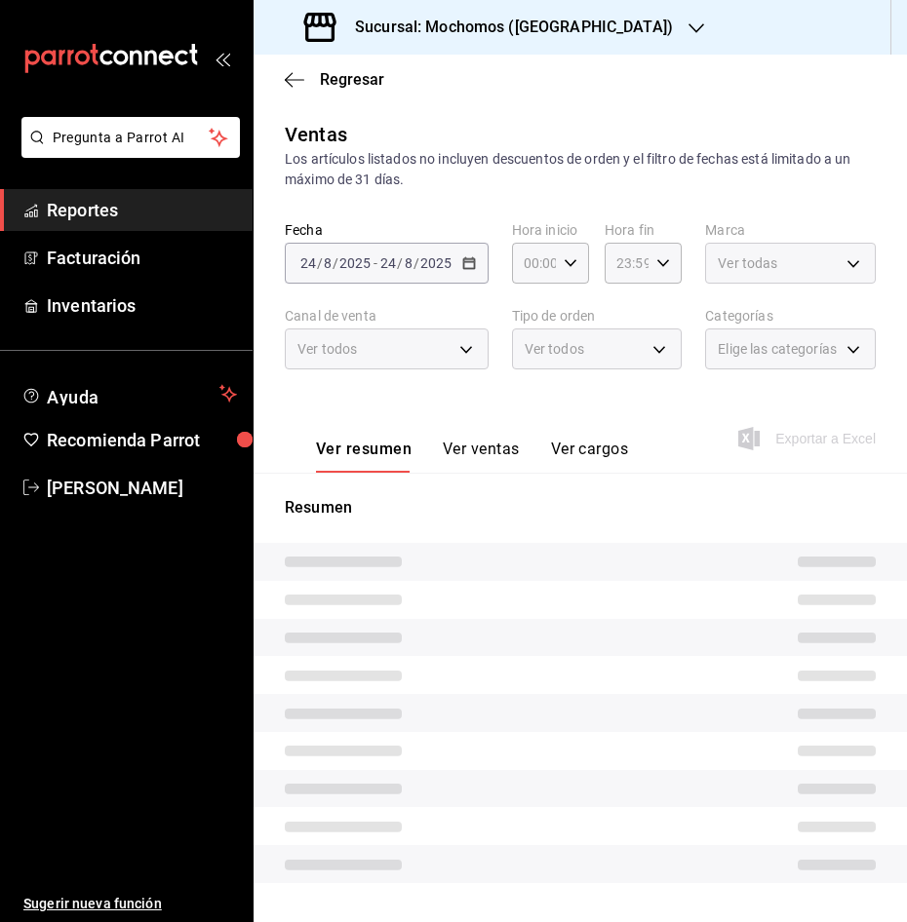
click at [367, 275] on div "[DATE] [DATE] - [DATE] [DATE]" at bounding box center [387, 263] width 204 height 41
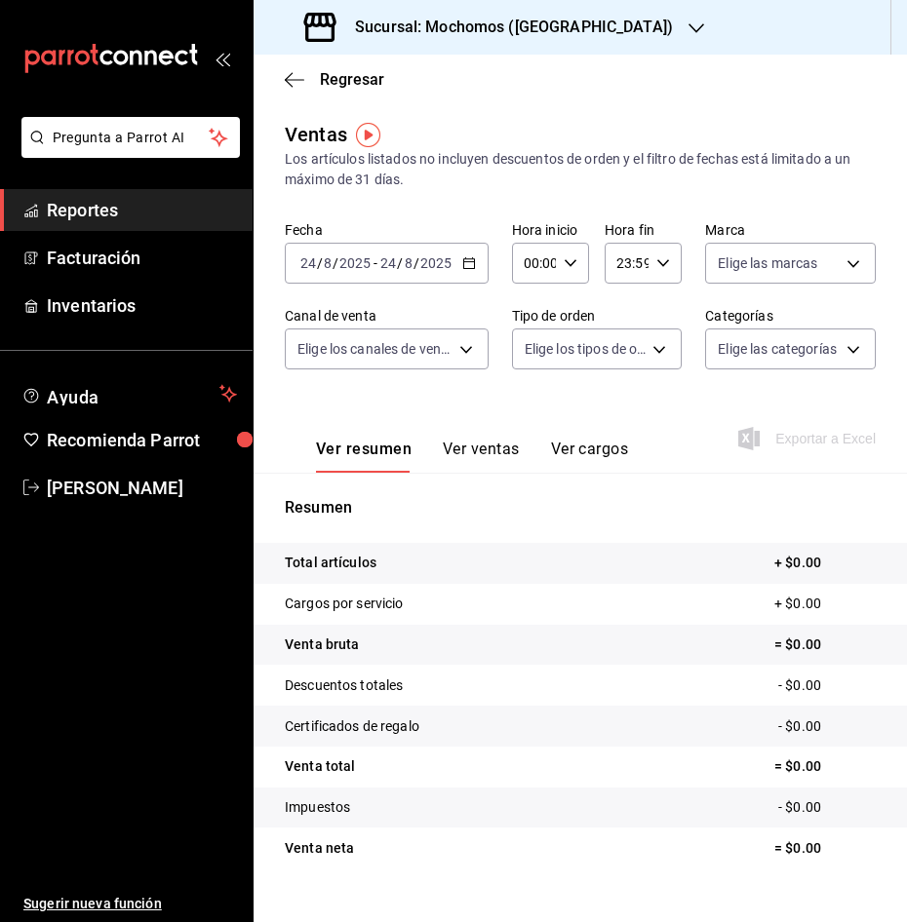
click at [470, 260] on icon "button" at bounding box center [469, 263] width 14 height 14
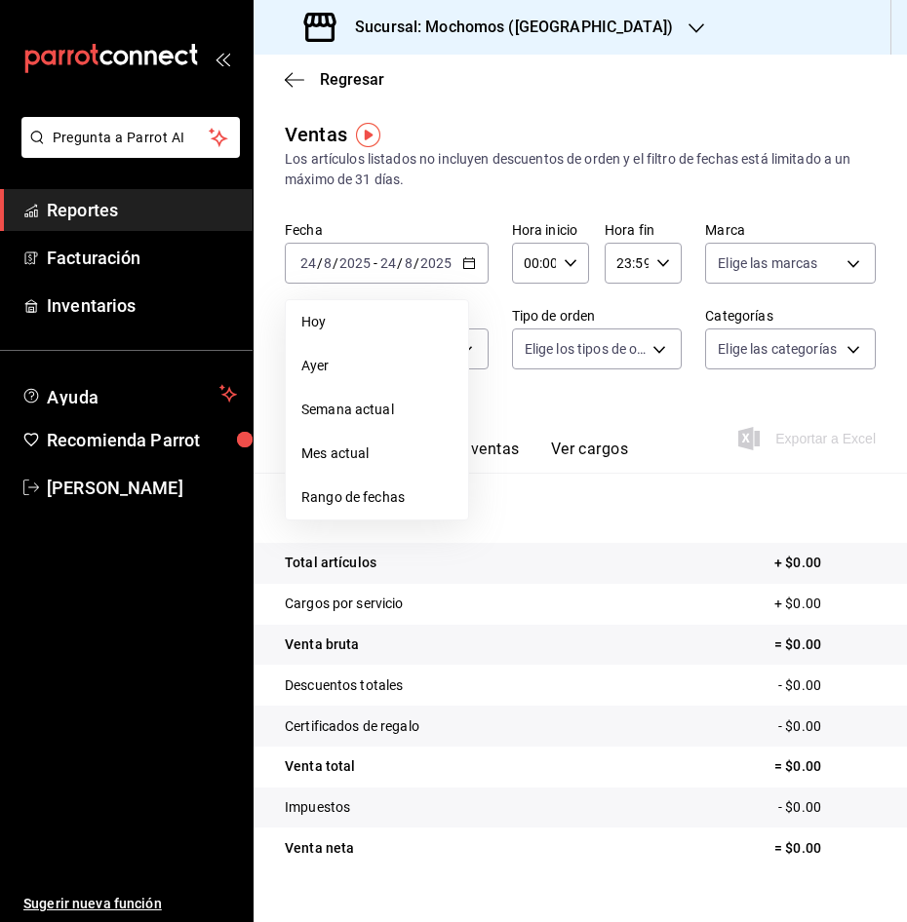
click at [392, 494] on span "Rango de fechas" at bounding box center [376, 497] width 151 height 20
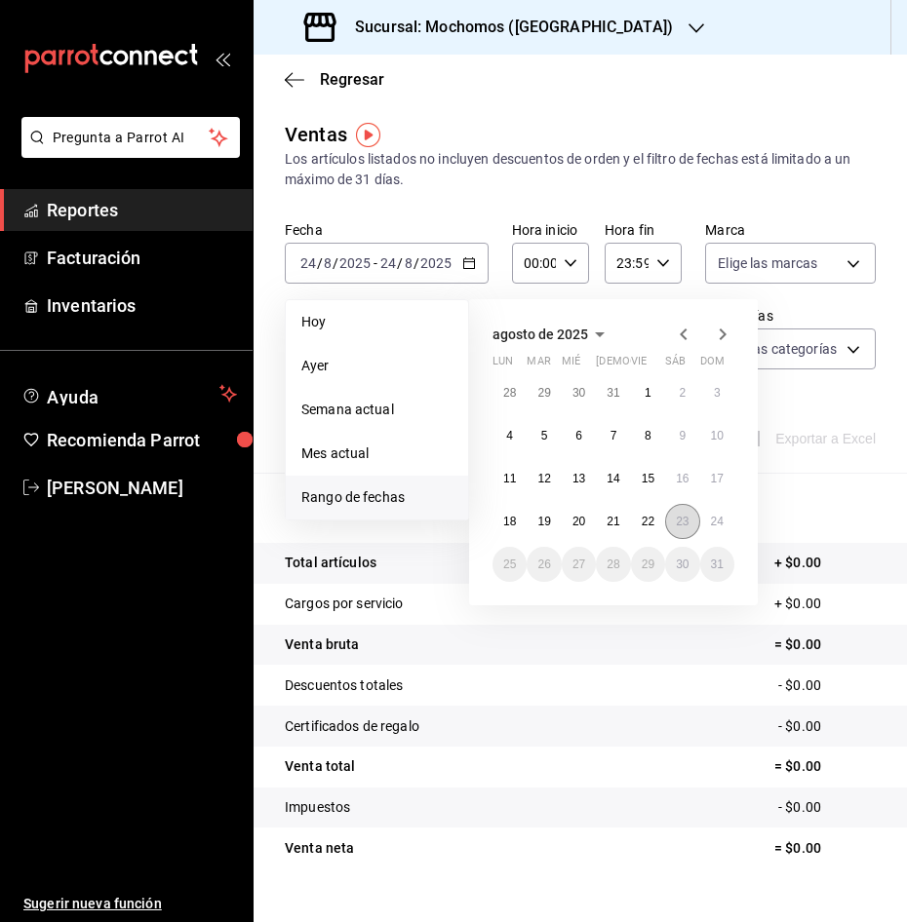
click at [681, 525] on abbr "23" at bounding box center [682, 522] width 13 height 14
click at [721, 520] on abbr "24" at bounding box center [717, 522] width 13 height 14
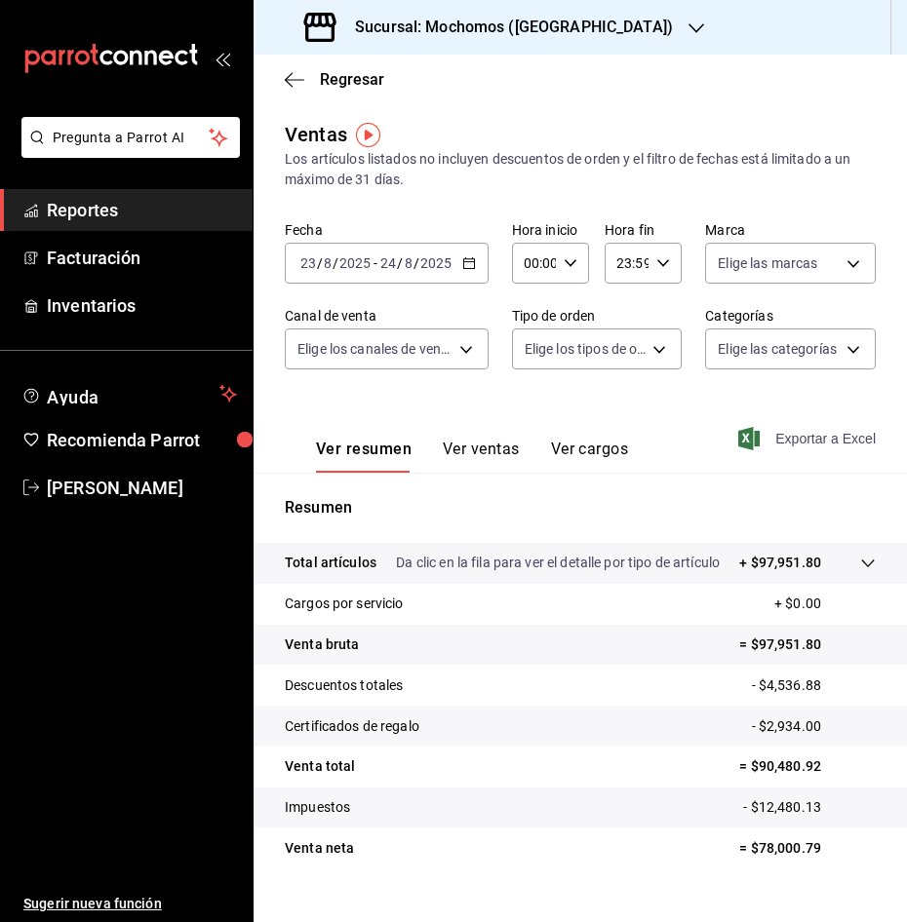
click at [797, 441] on span "Exportar a Excel" at bounding box center [809, 438] width 134 height 23
click at [291, 82] on icon "button" at bounding box center [294, 80] width 19 height 18
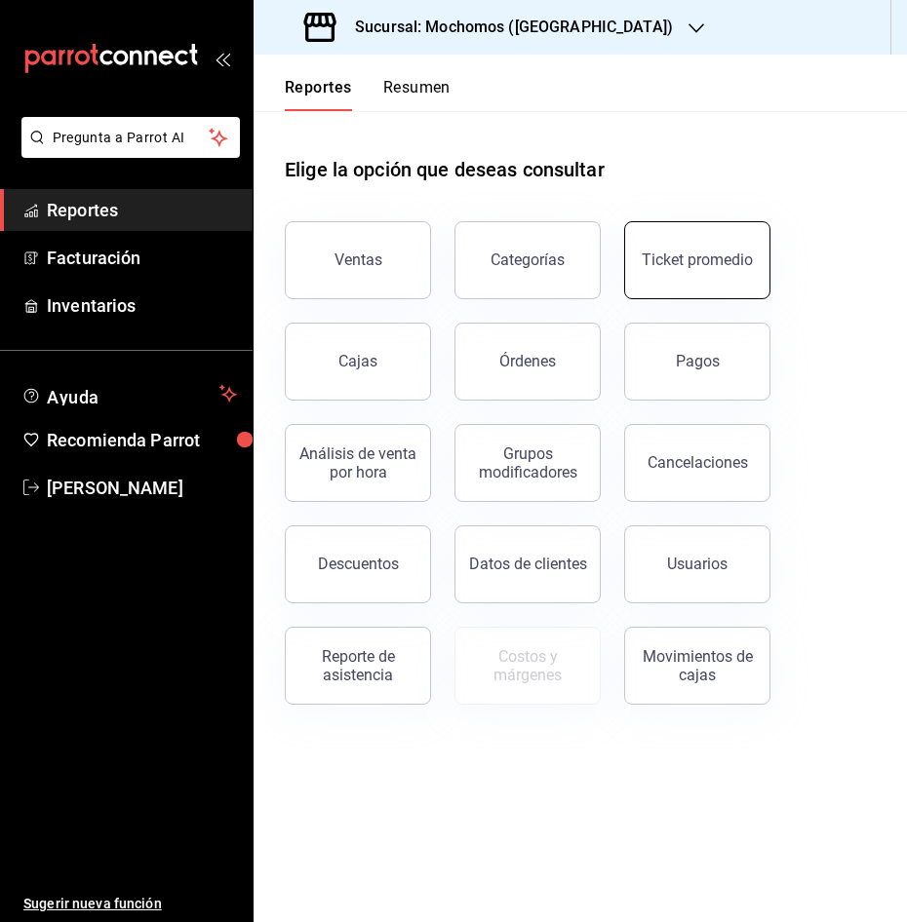
click at [731, 241] on button "Ticket promedio" at bounding box center [697, 260] width 146 height 78
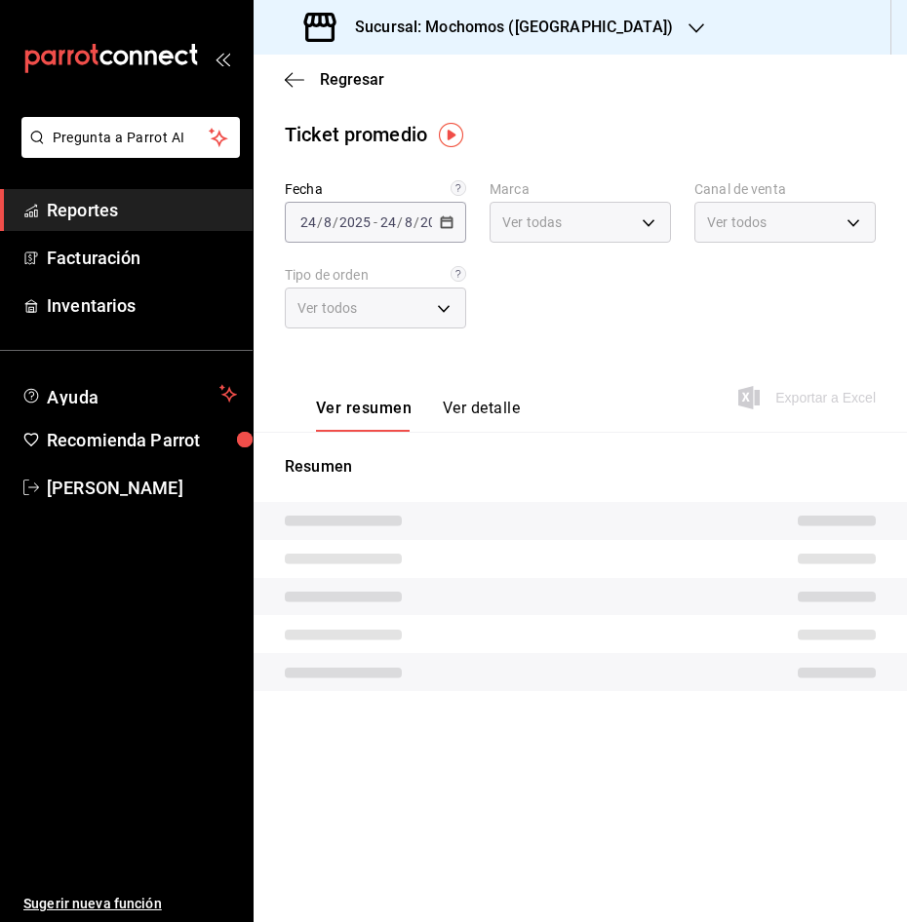
type input "81a909d9-58c5-46d1-b07d-4106a63ec642"
type input "PARROT,UBER_EATS,RAPPI,DIDI_FOOD,ONLINE"
type input "4757a820-eeb2-41c4-a2a2-ff7184acdd23,e3c18427-67e3-456a-aa48-e63191ec6ccf,aa1fd…"
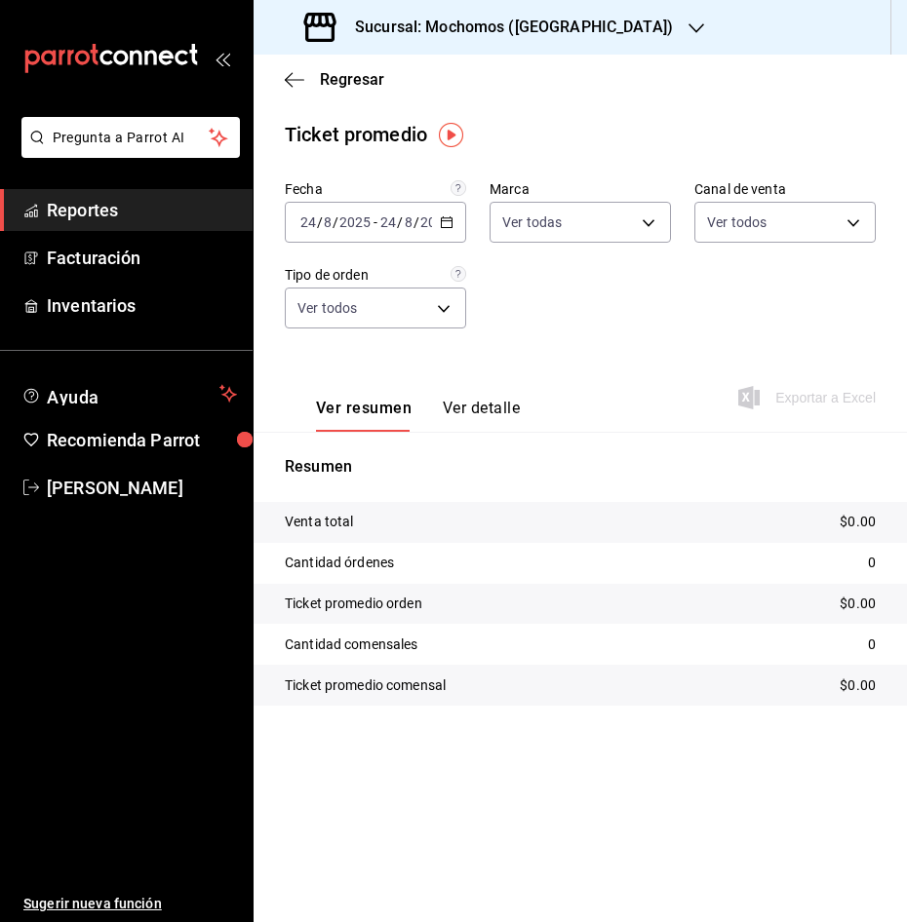
click at [440, 214] on div "[DATE] [DATE] - [DATE] [DATE]" at bounding box center [375, 222] width 181 height 41
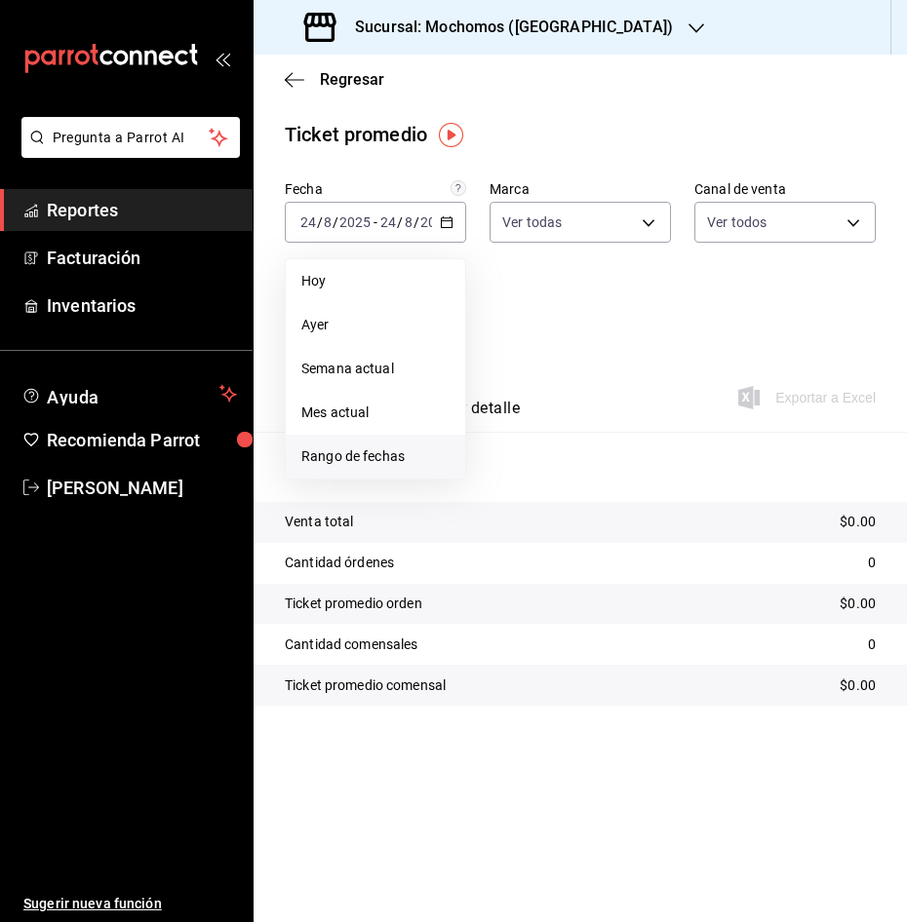
click at [406, 448] on span "Rango de fechas" at bounding box center [375, 457] width 148 height 20
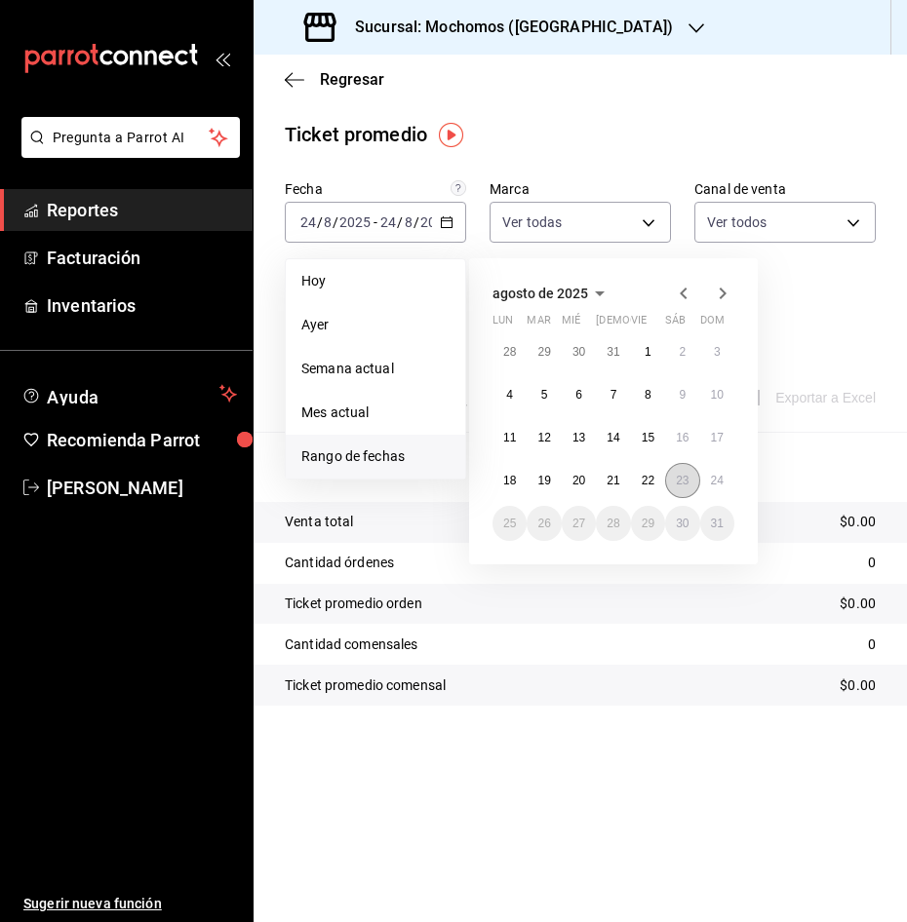
click at [680, 470] on button "23" at bounding box center [682, 480] width 34 height 35
click at [718, 469] on button "24" at bounding box center [717, 480] width 34 height 35
